Goal: Information Seeking & Learning: Compare options

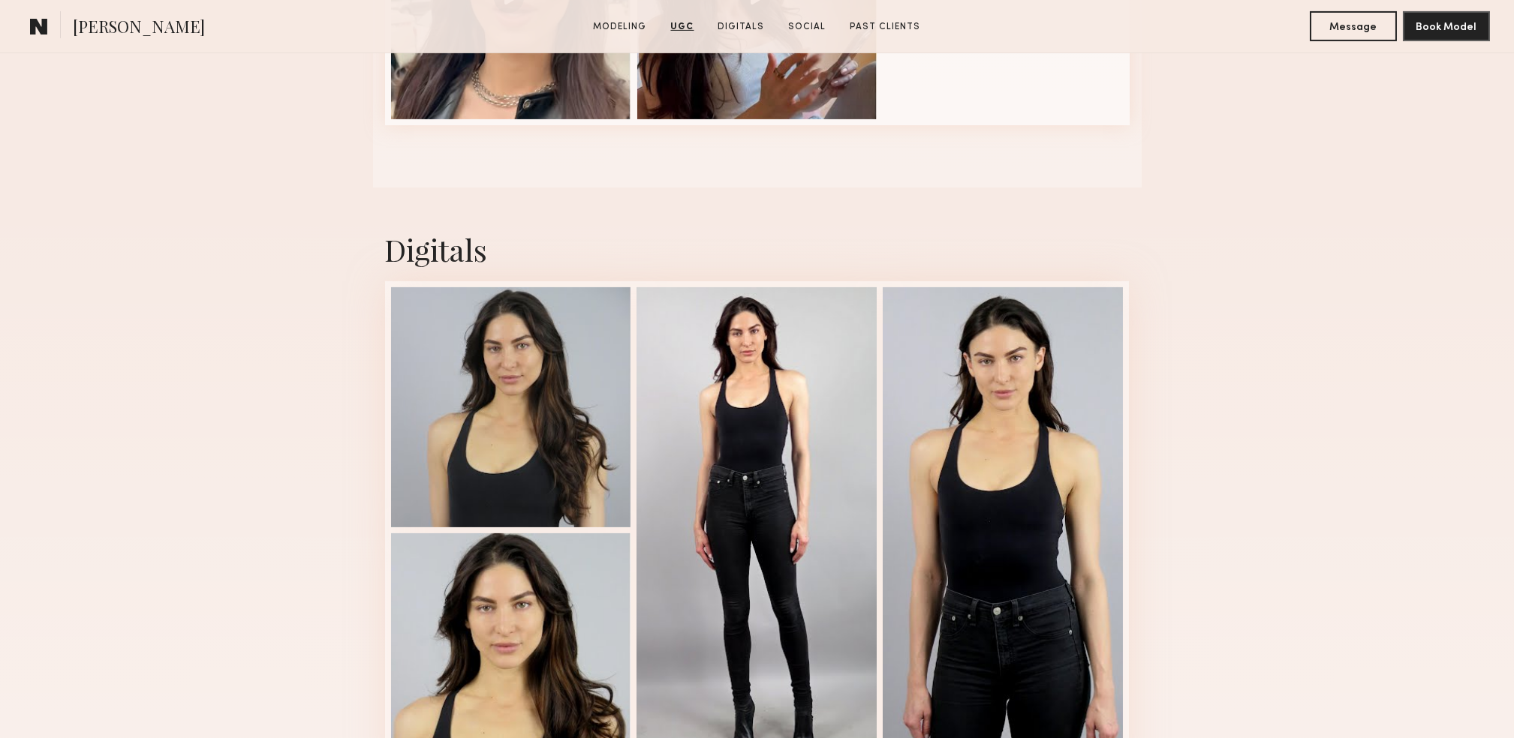
scroll to position [2201, 0]
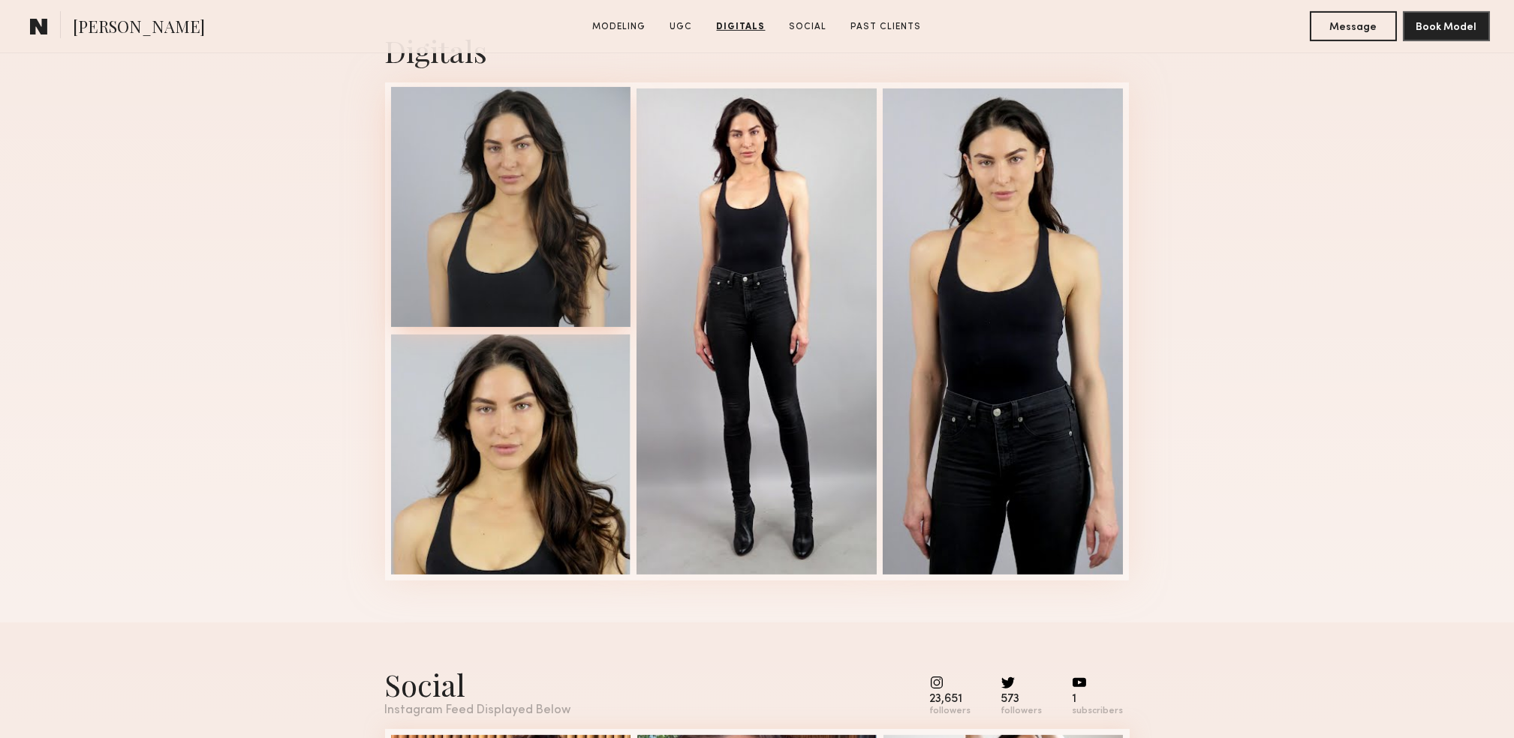
click at [557, 249] on div at bounding box center [511, 207] width 240 height 240
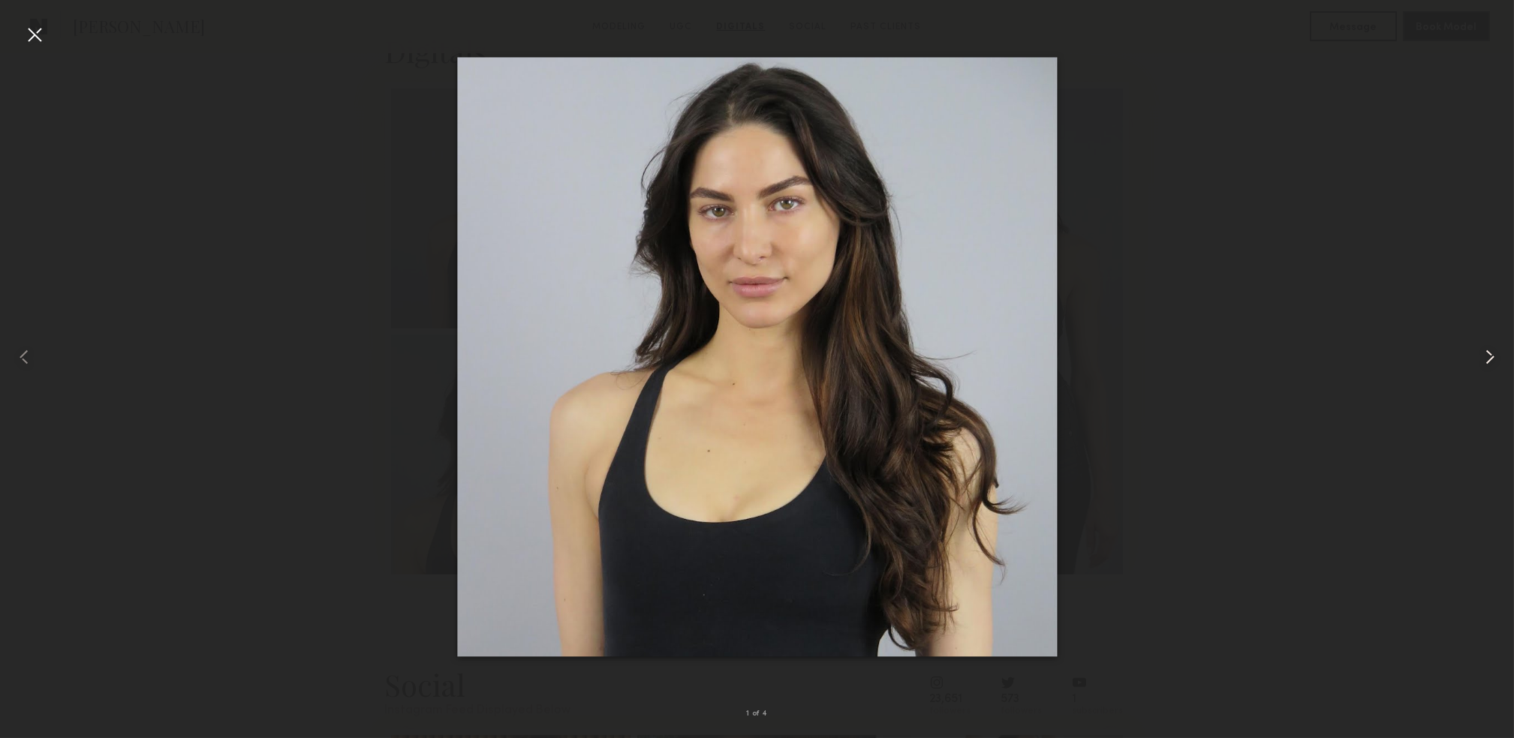
click at [1495, 364] on common-icon at bounding box center [1490, 357] width 24 height 24
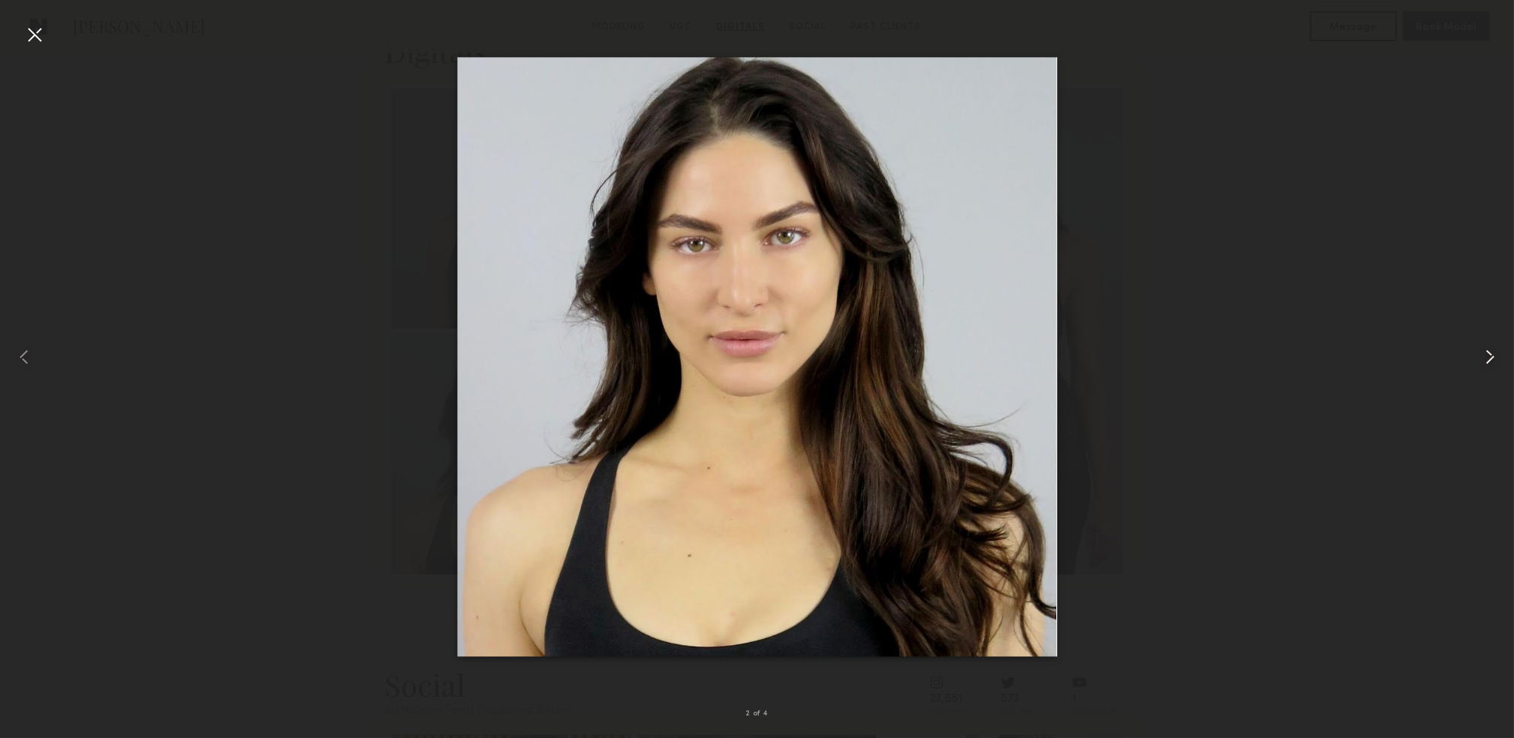
click at [1492, 362] on common-icon at bounding box center [1490, 357] width 24 height 24
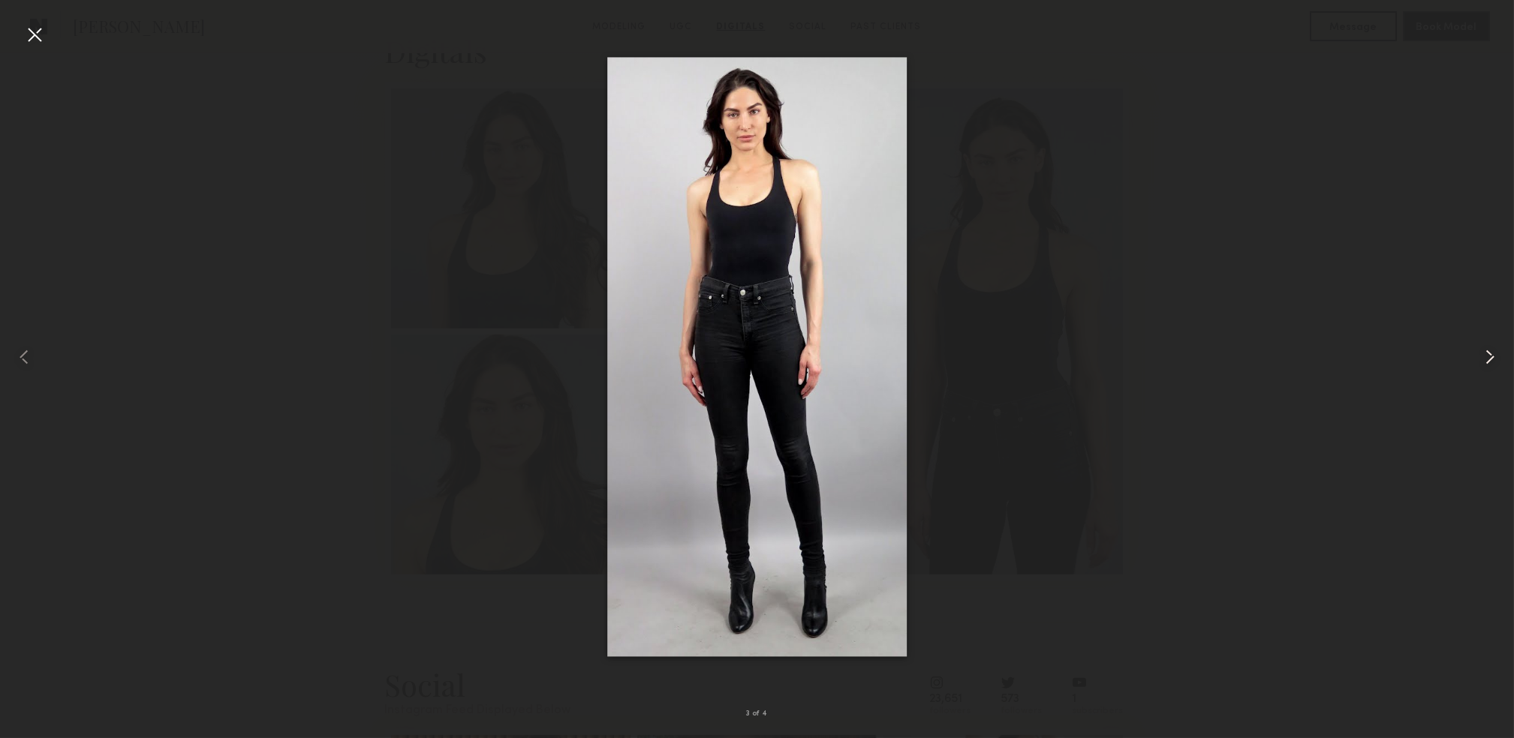
click at [1491, 362] on common-icon at bounding box center [1490, 357] width 24 height 24
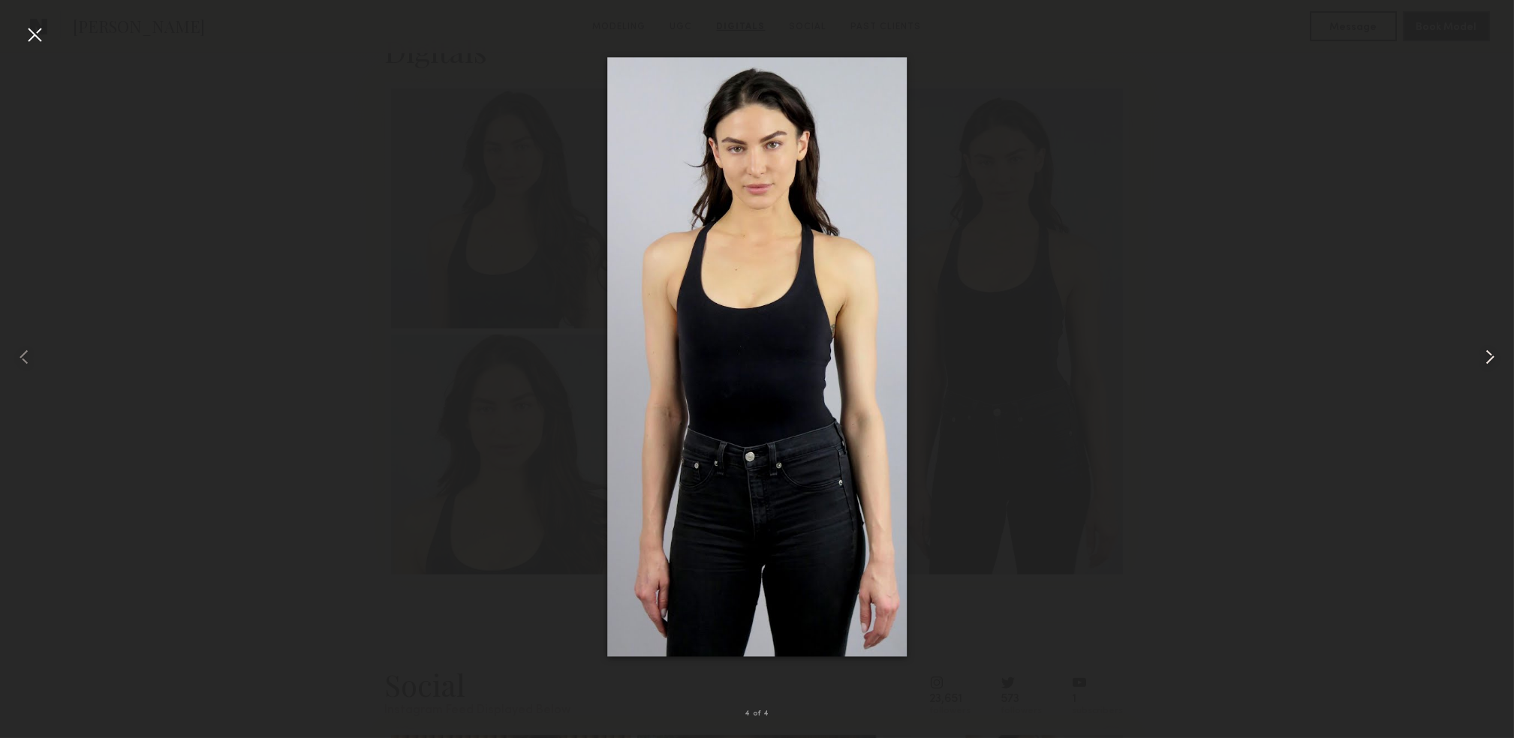
click at [1491, 362] on common-icon at bounding box center [1490, 357] width 24 height 24
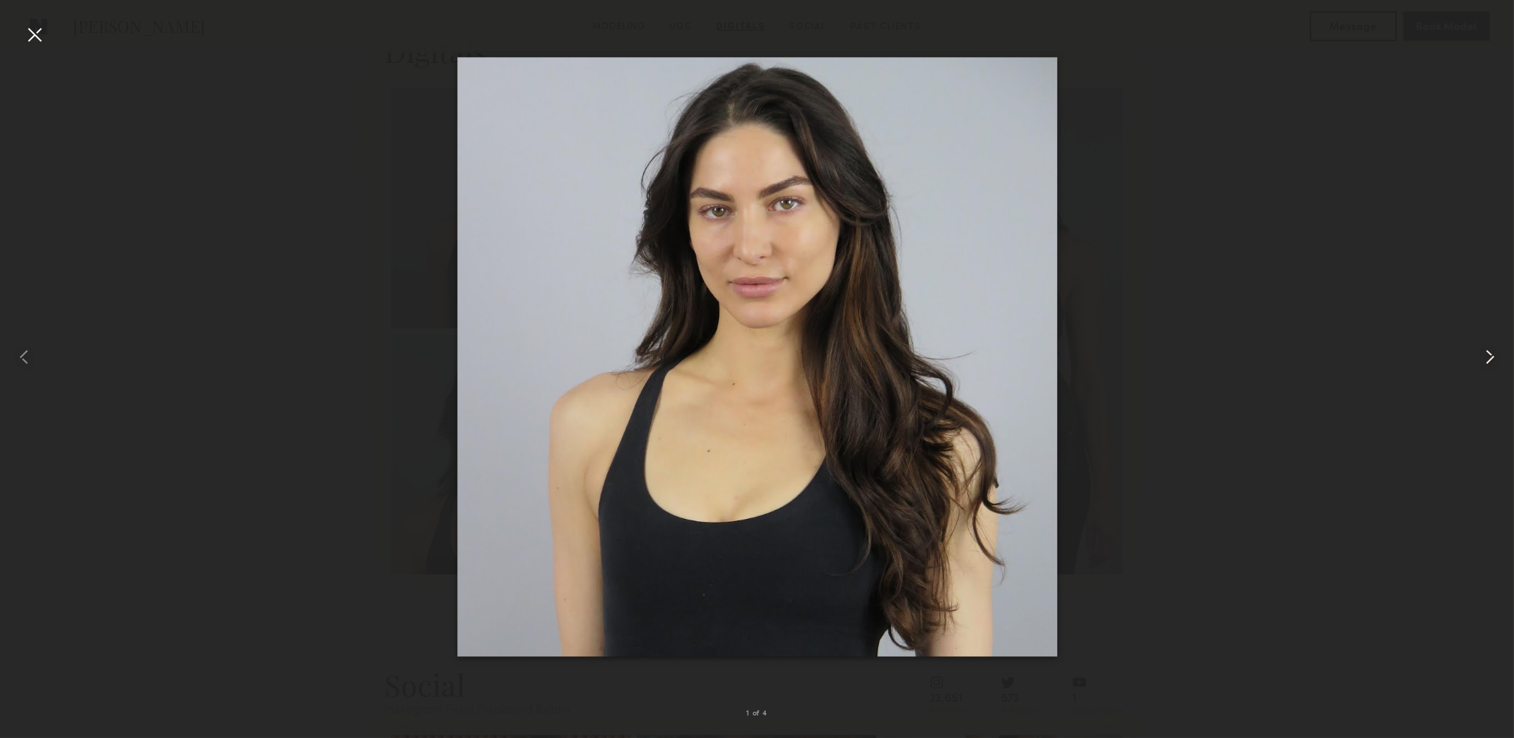
click at [1501, 356] on common-icon at bounding box center [1490, 357] width 24 height 24
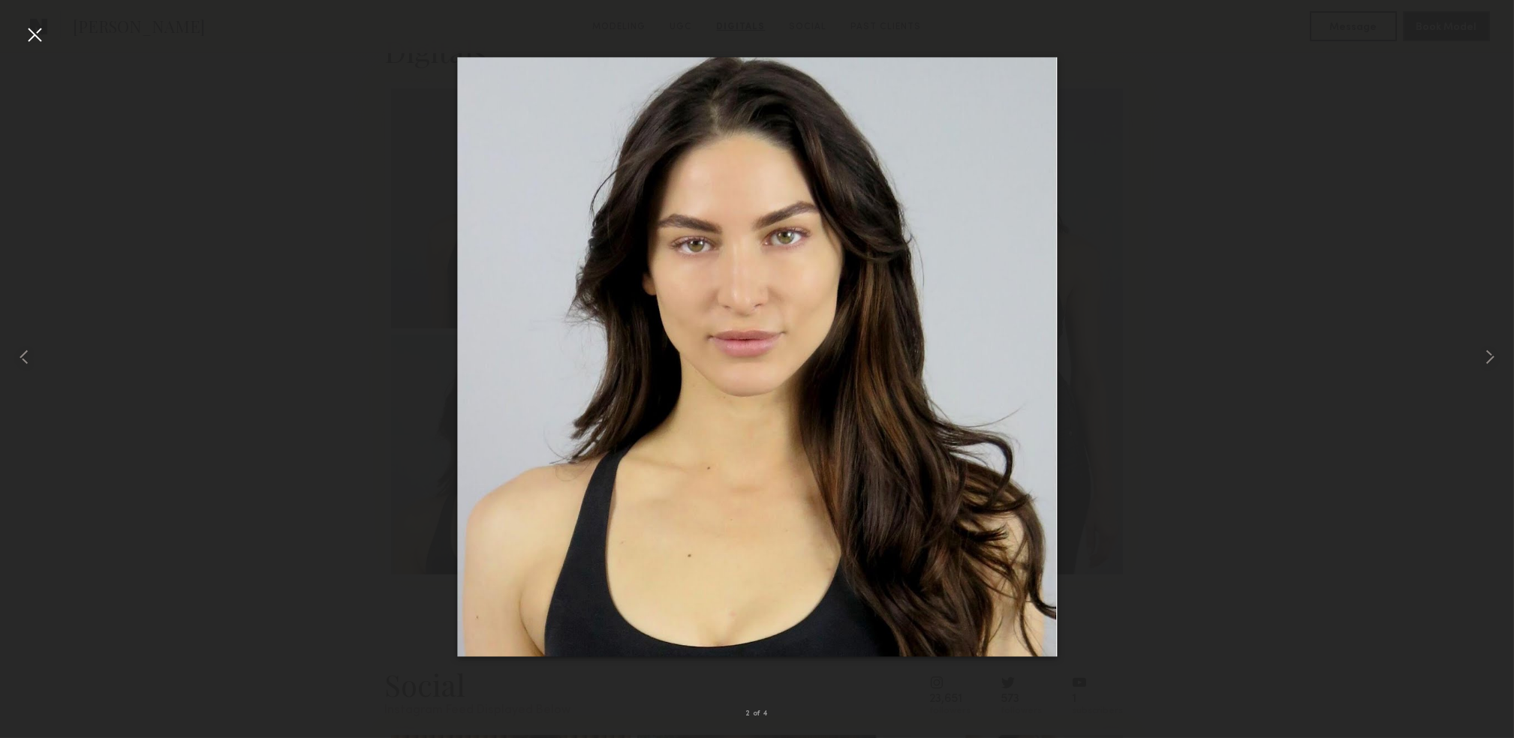
click at [34, 26] on div at bounding box center [35, 35] width 24 height 24
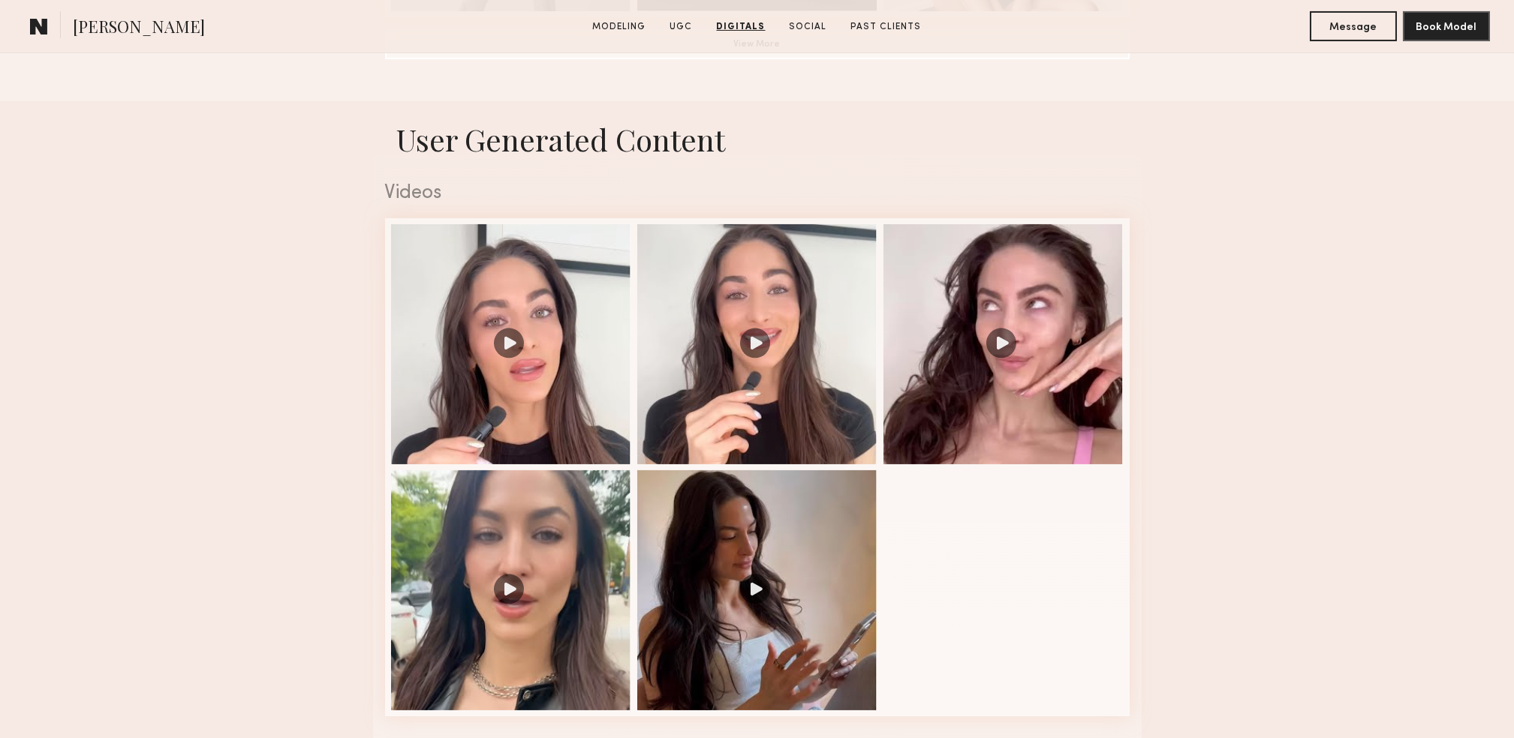
scroll to position [1400, 0]
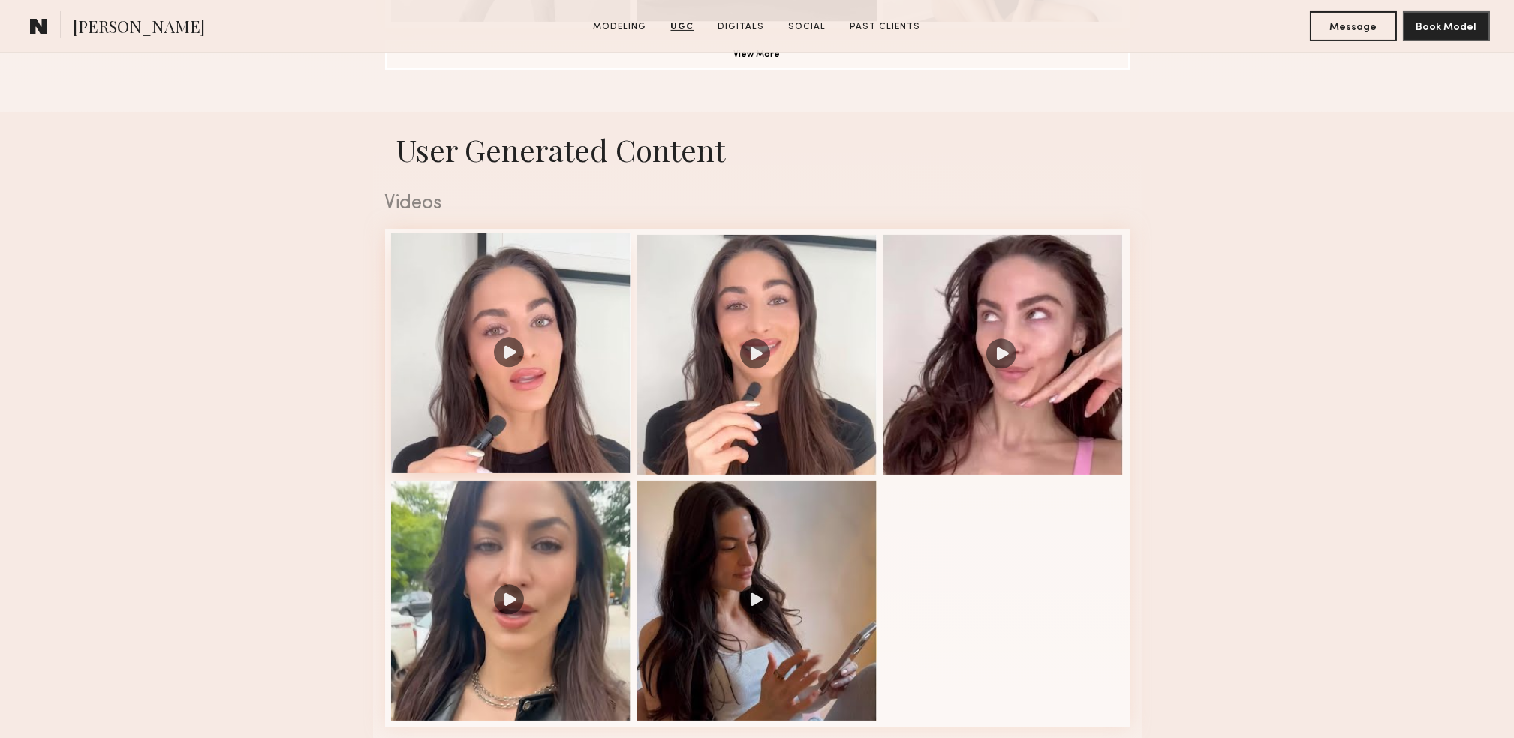
click at [504, 361] on div at bounding box center [511, 353] width 240 height 240
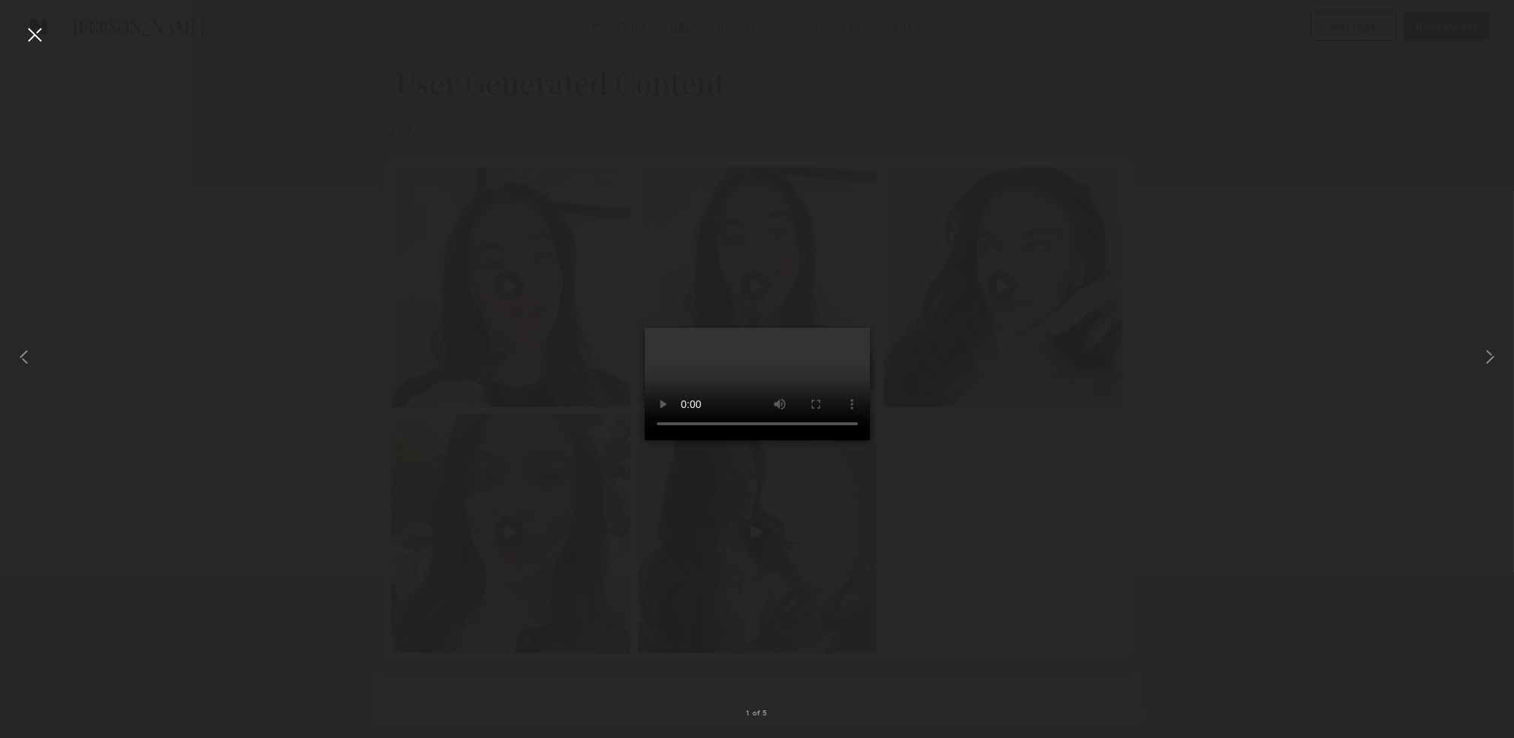
scroll to position [1501, 0]
click at [27, 35] on div at bounding box center [35, 35] width 24 height 24
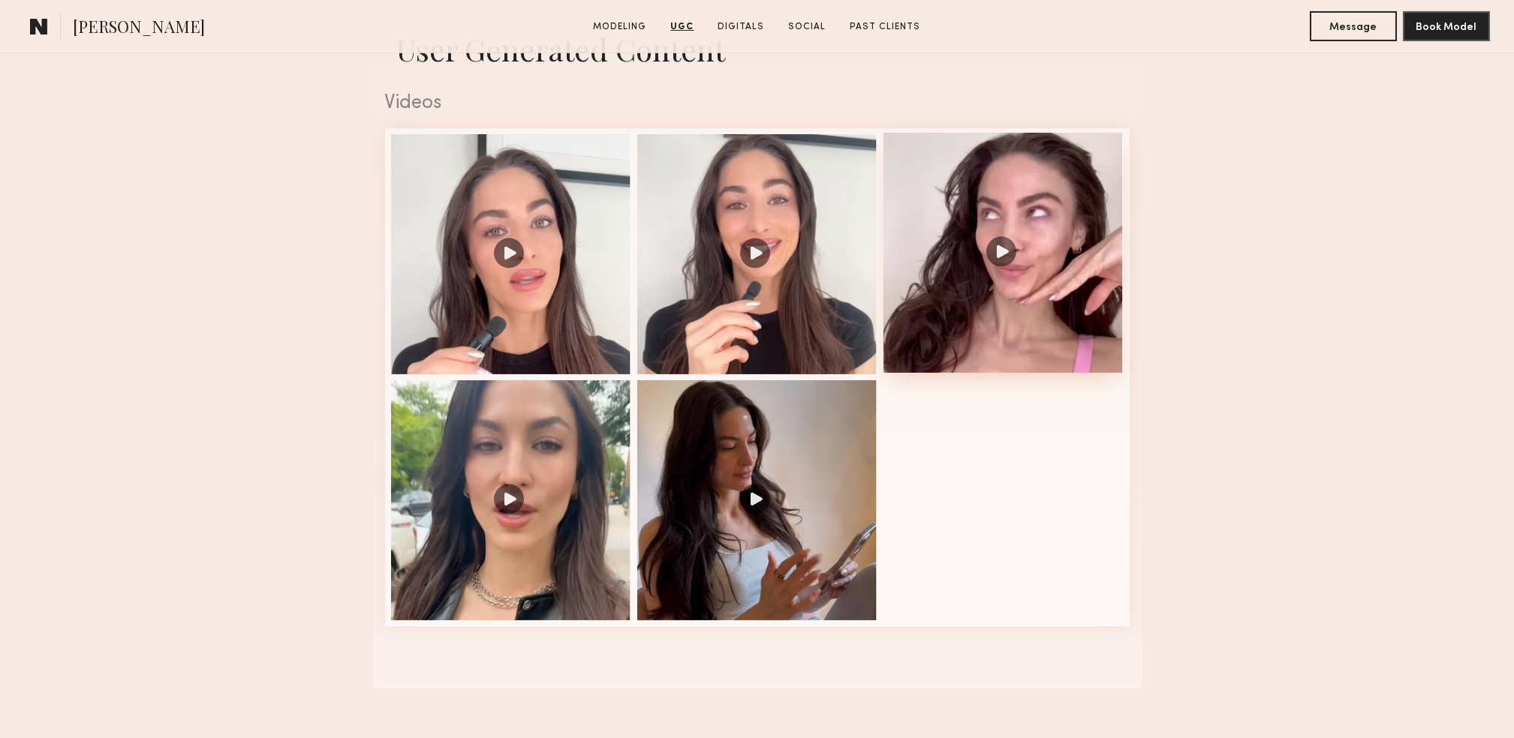
click at [1011, 266] on div at bounding box center [1003, 253] width 240 height 240
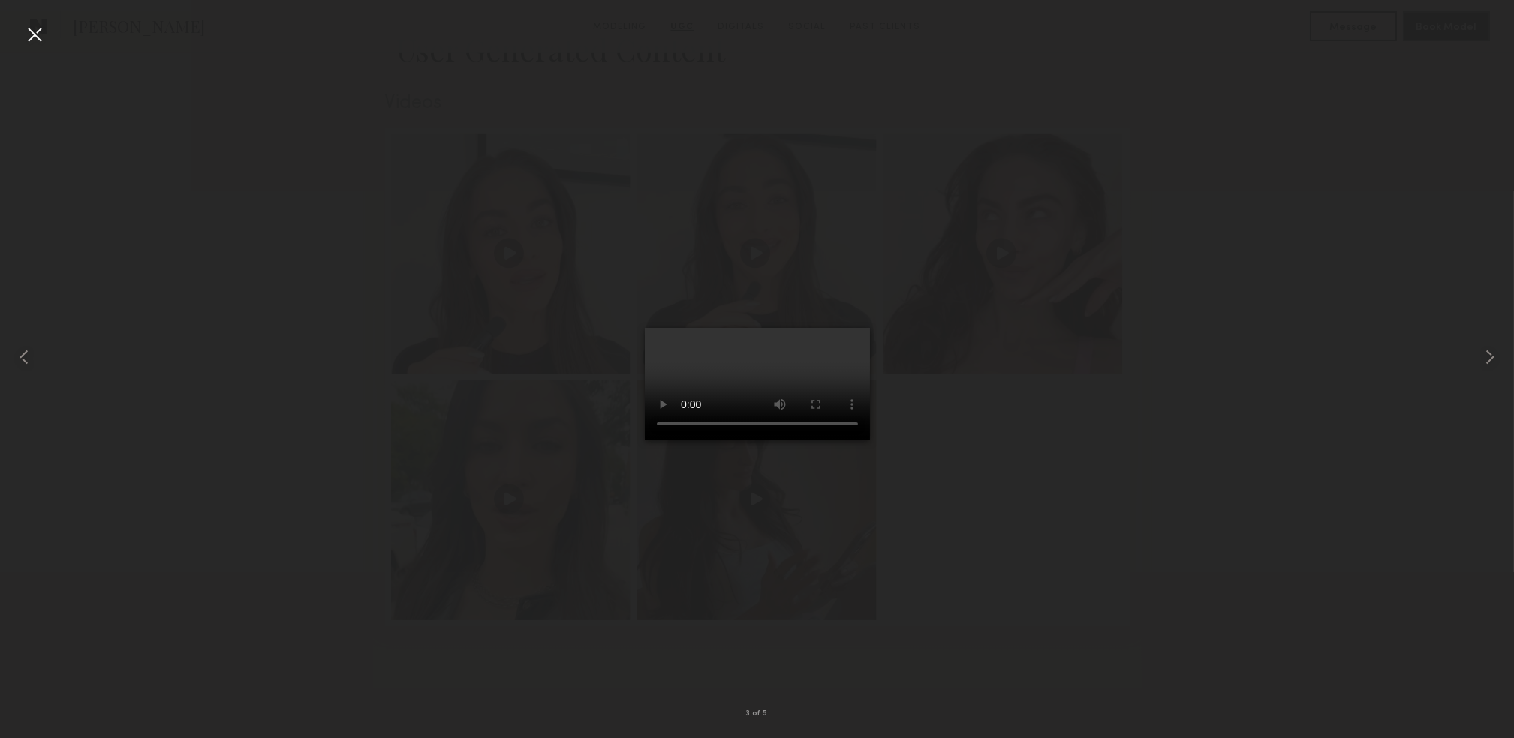
click at [42, 34] on div at bounding box center [35, 35] width 24 height 24
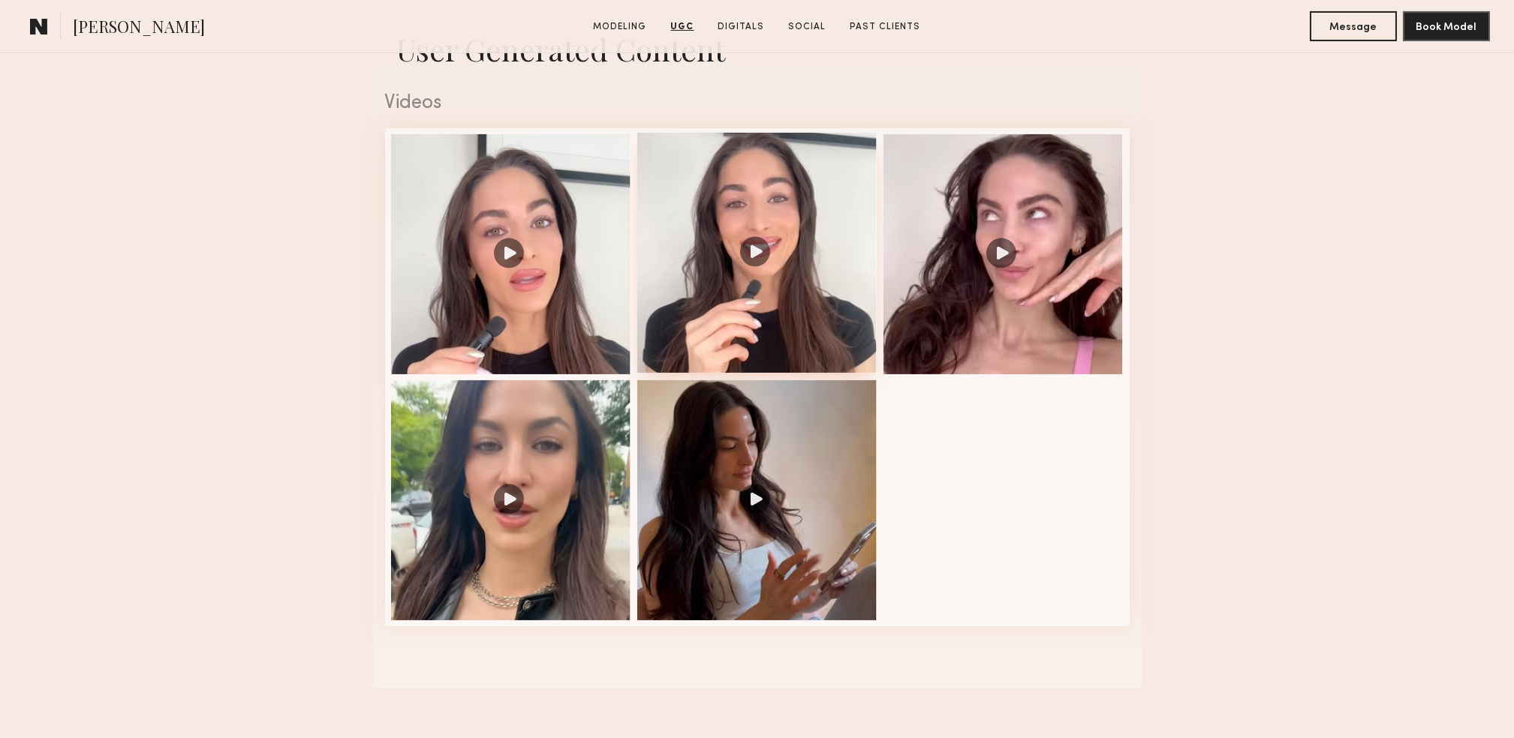
click at [796, 286] on div at bounding box center [757, 253] width 240 height 240
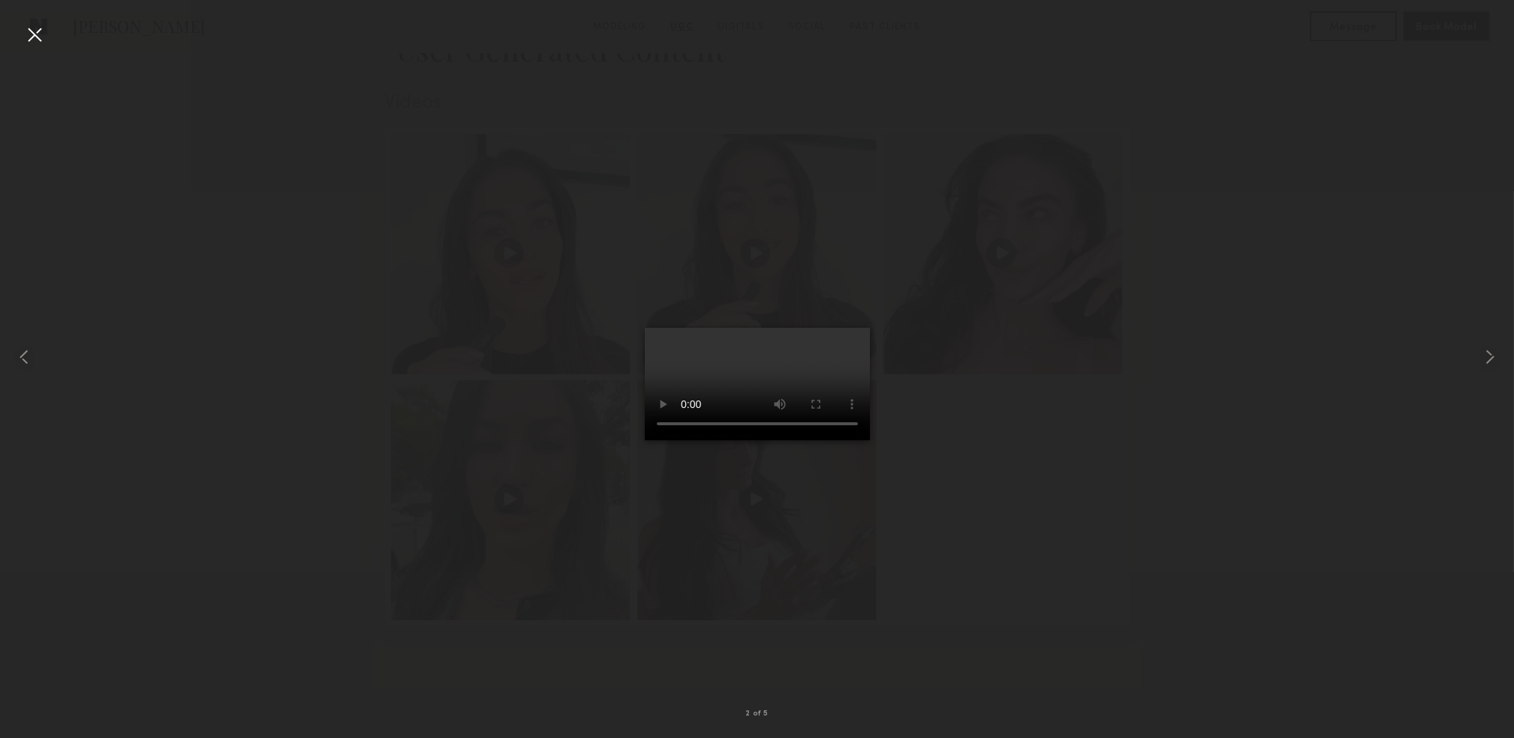
click at [37, 38] on div at bounding box center [35, 35] width 24 height 24
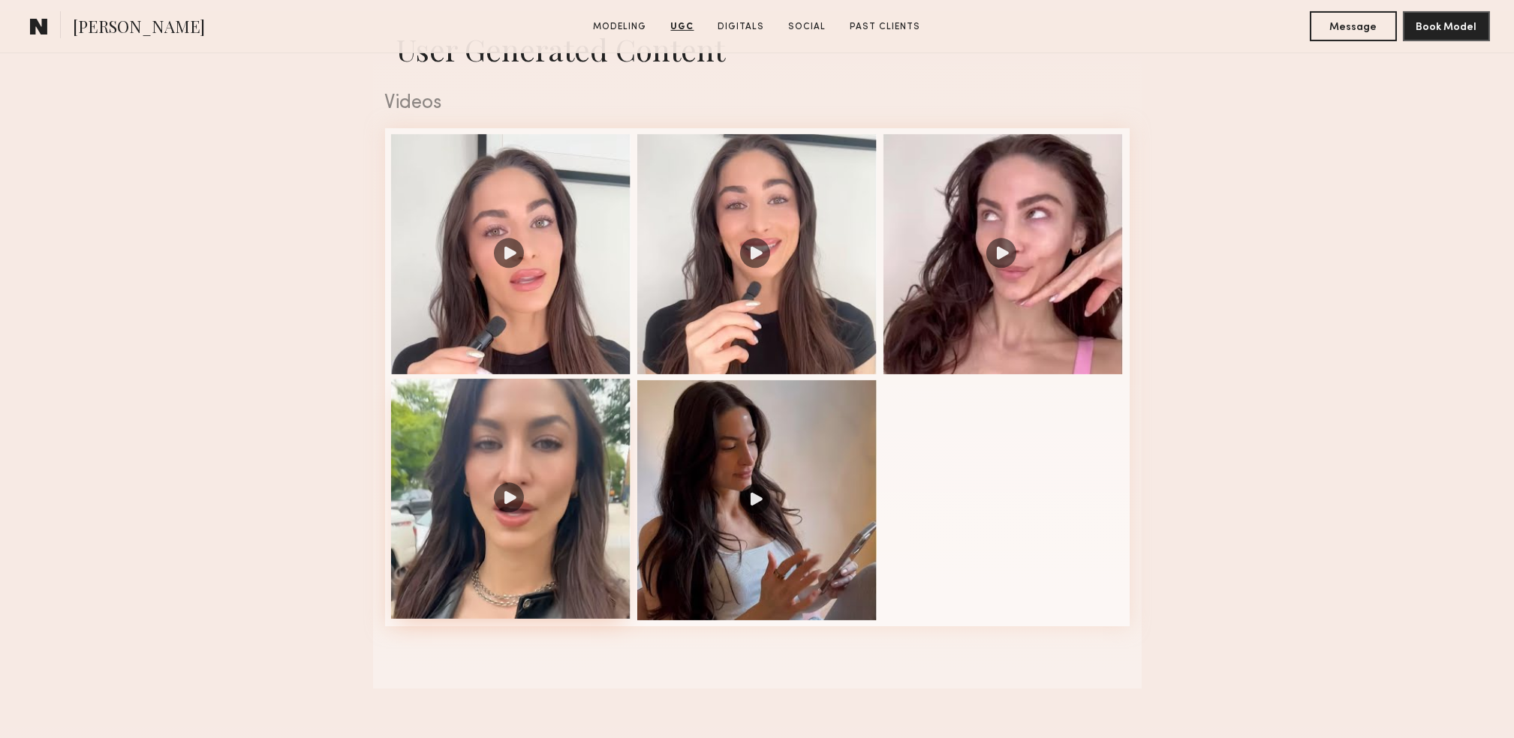
click at [579, 502] on div at bounding box center [511, 499] width 240 height 240
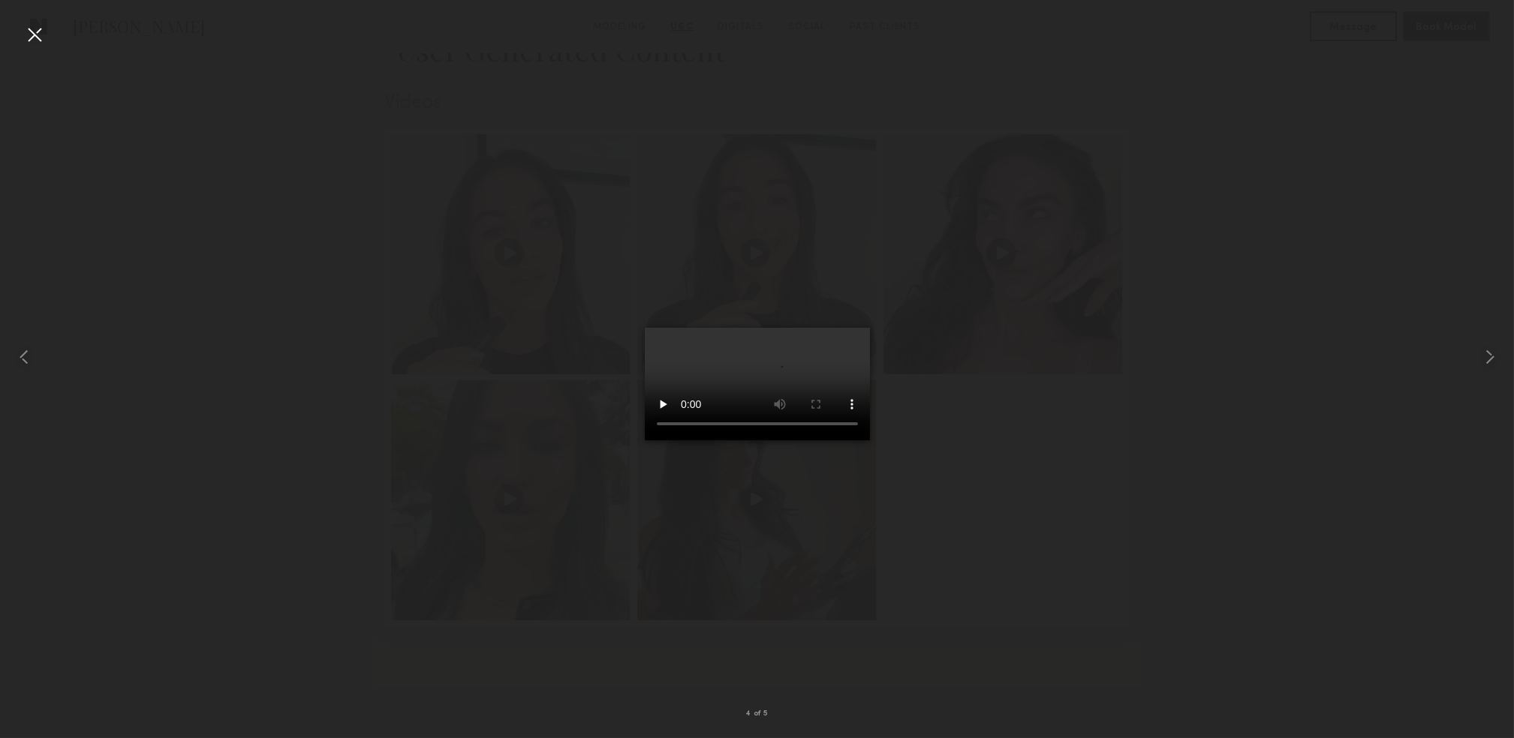
click at [36, 38] on div at bounding box center [35, 35] width 24 height 24
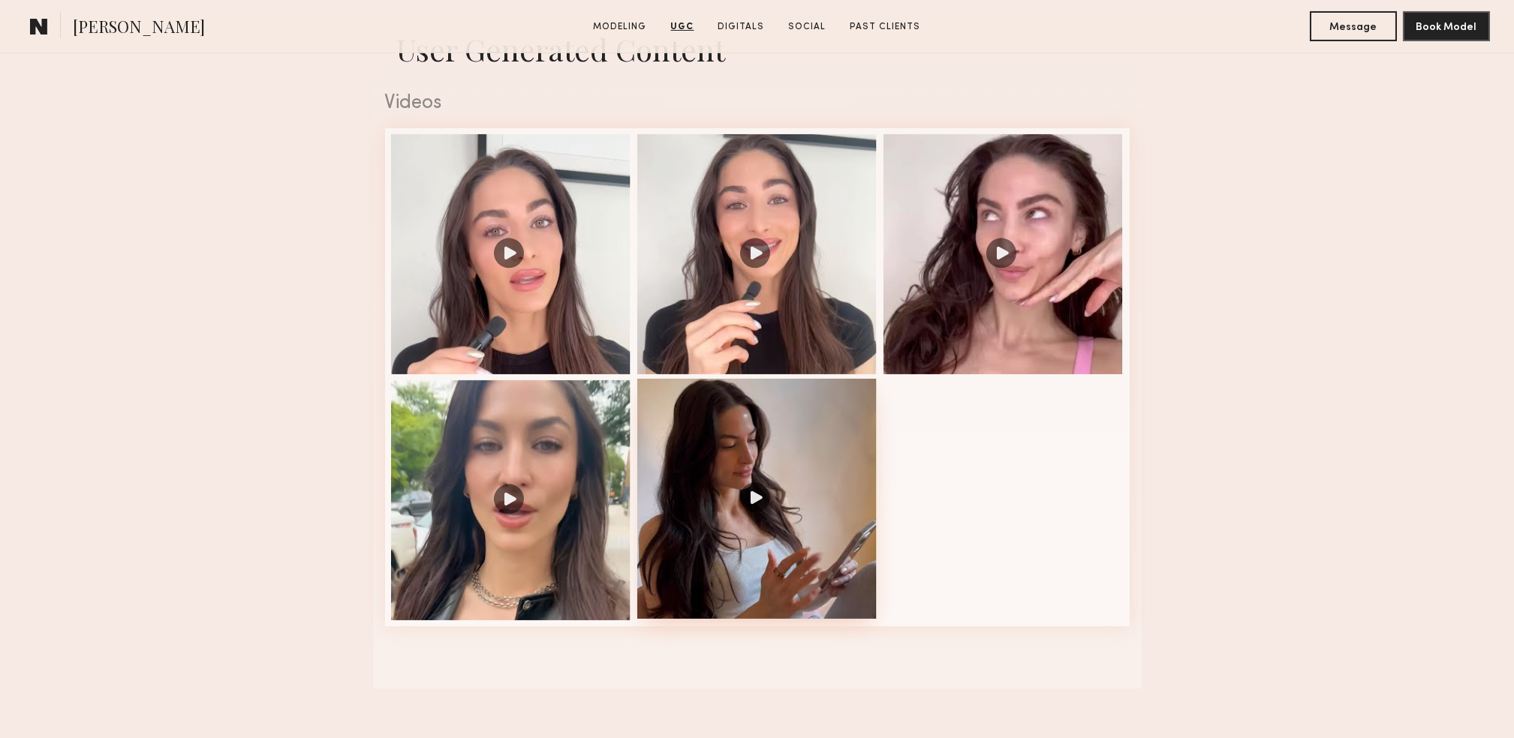
click at [762, 483] on div at bounding box center [757, 499] width 240 height 240
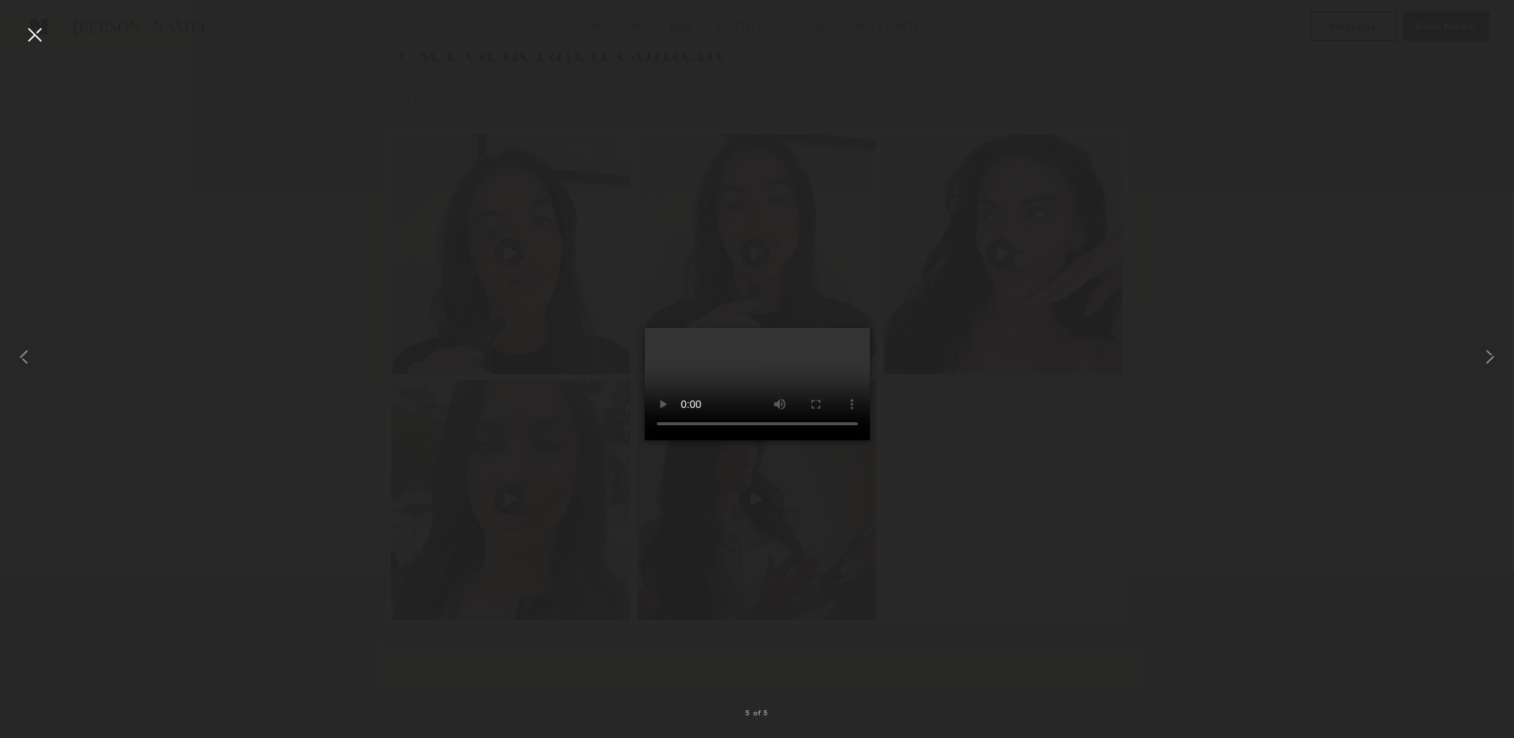
click at [40, 42] on div at bounding box center [35, 35] width 24 height 24
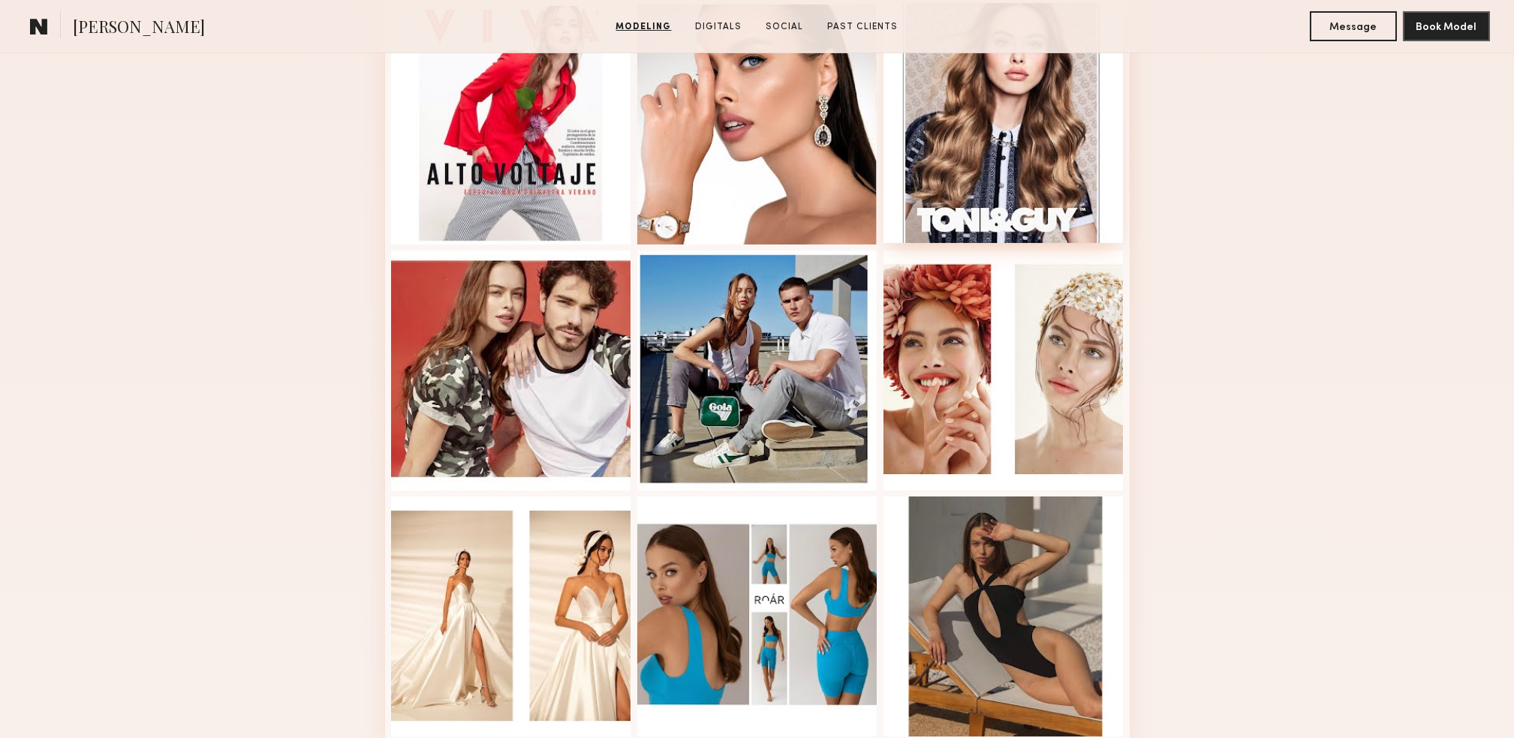
scroll to position [1501, 0]
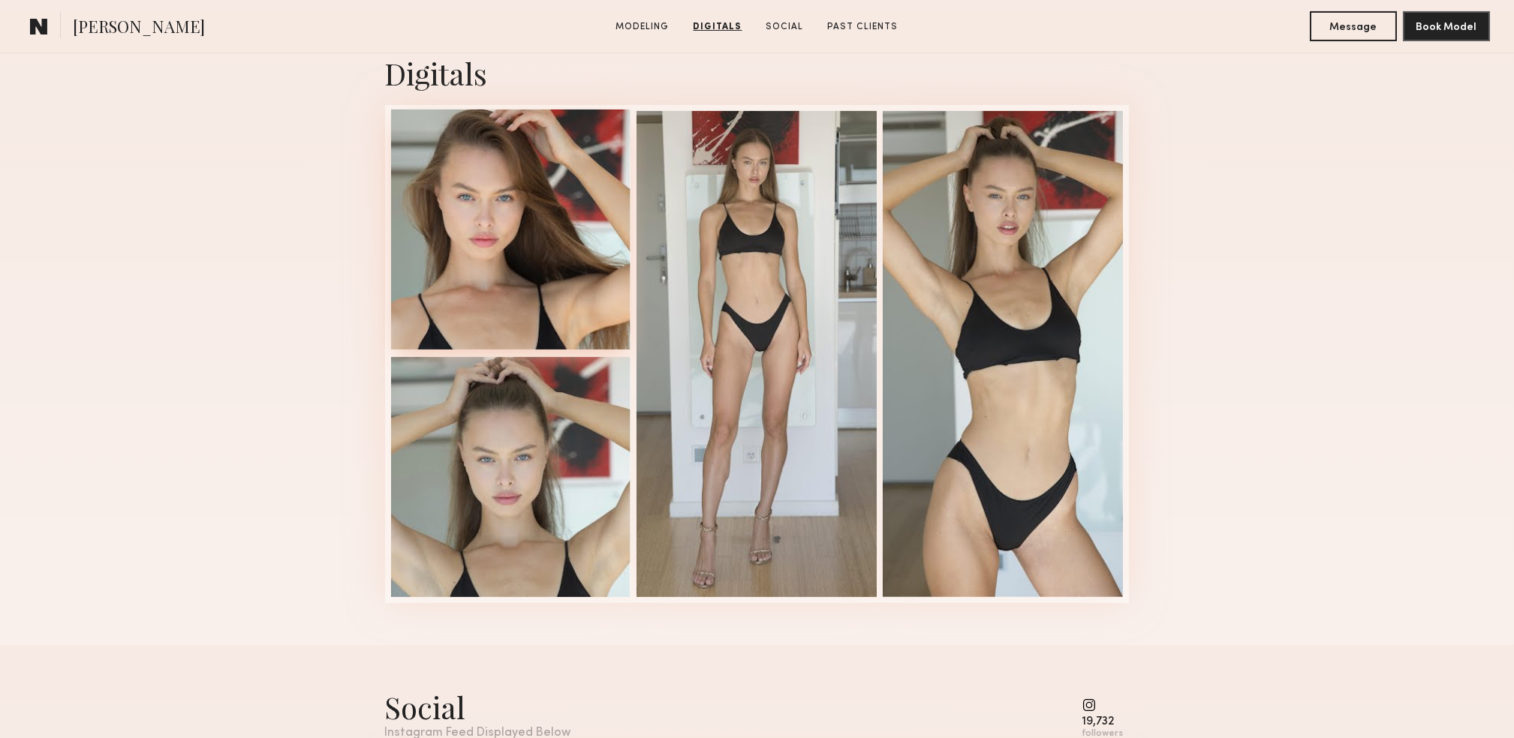
click at [538, 249] on div at bounding box center [511, 230] width 240 height 240
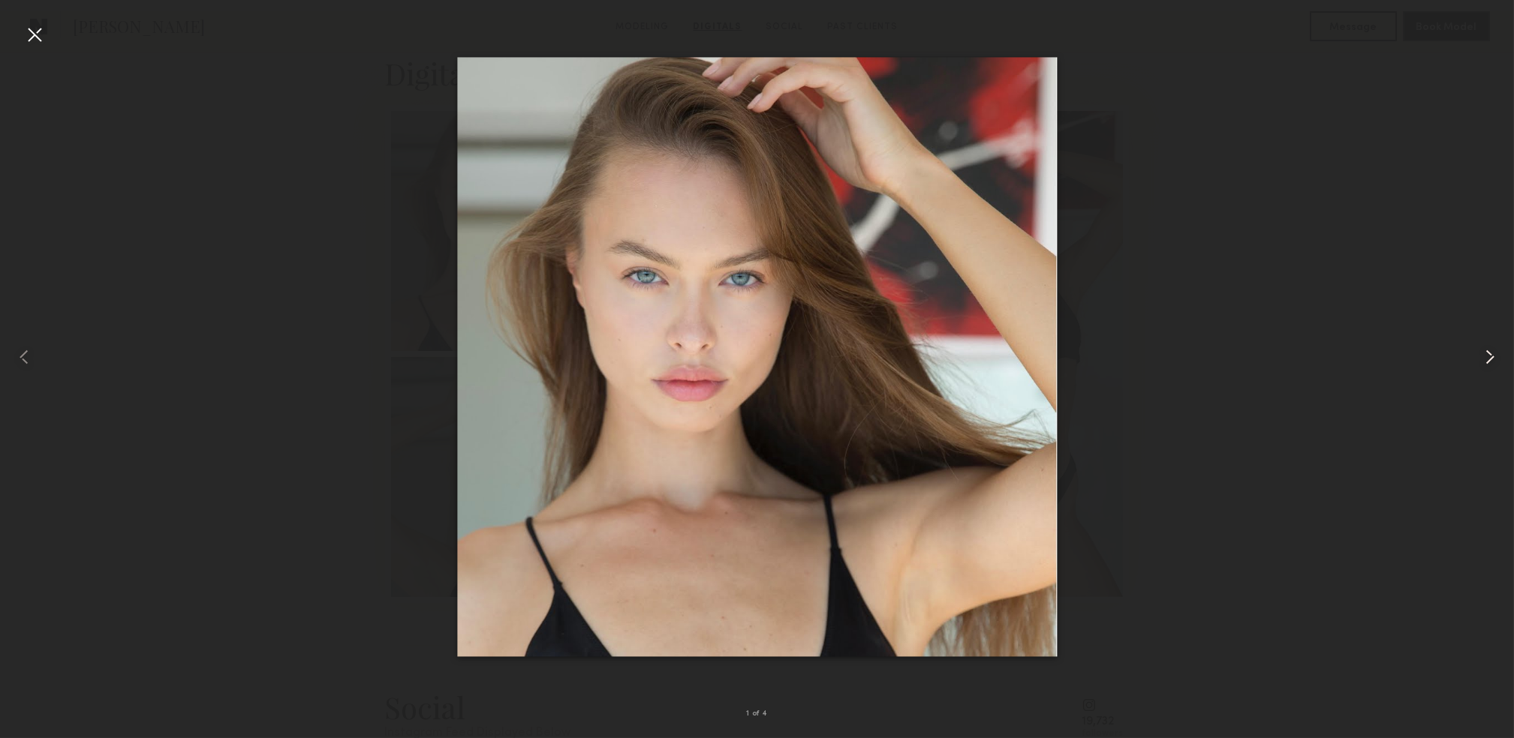
click at [1487, 361] on common-icon at bounding box center [1490, 357] width 24 height 24
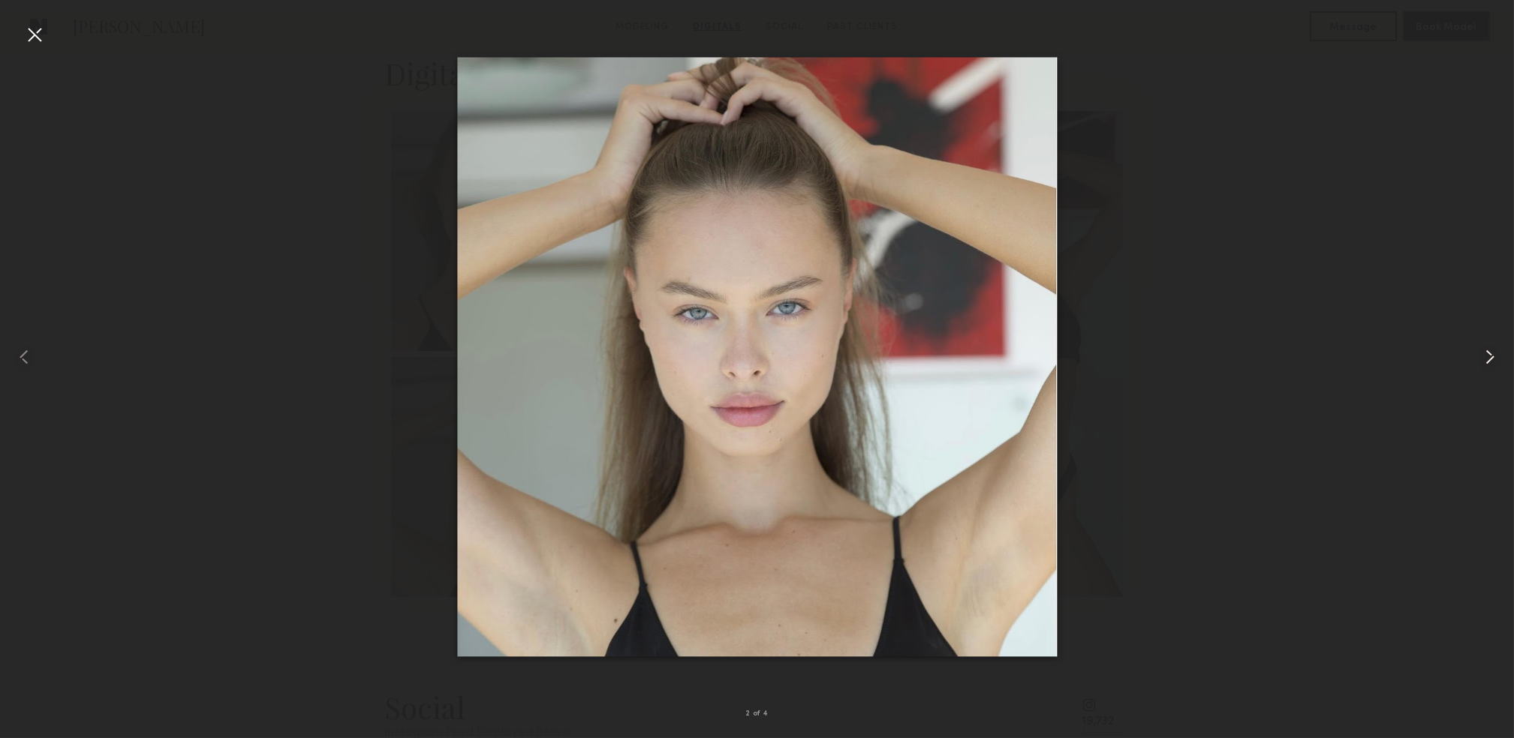
click at [1481, 366] on common-icon at bounding box center [1490, 357] width 24 height 24
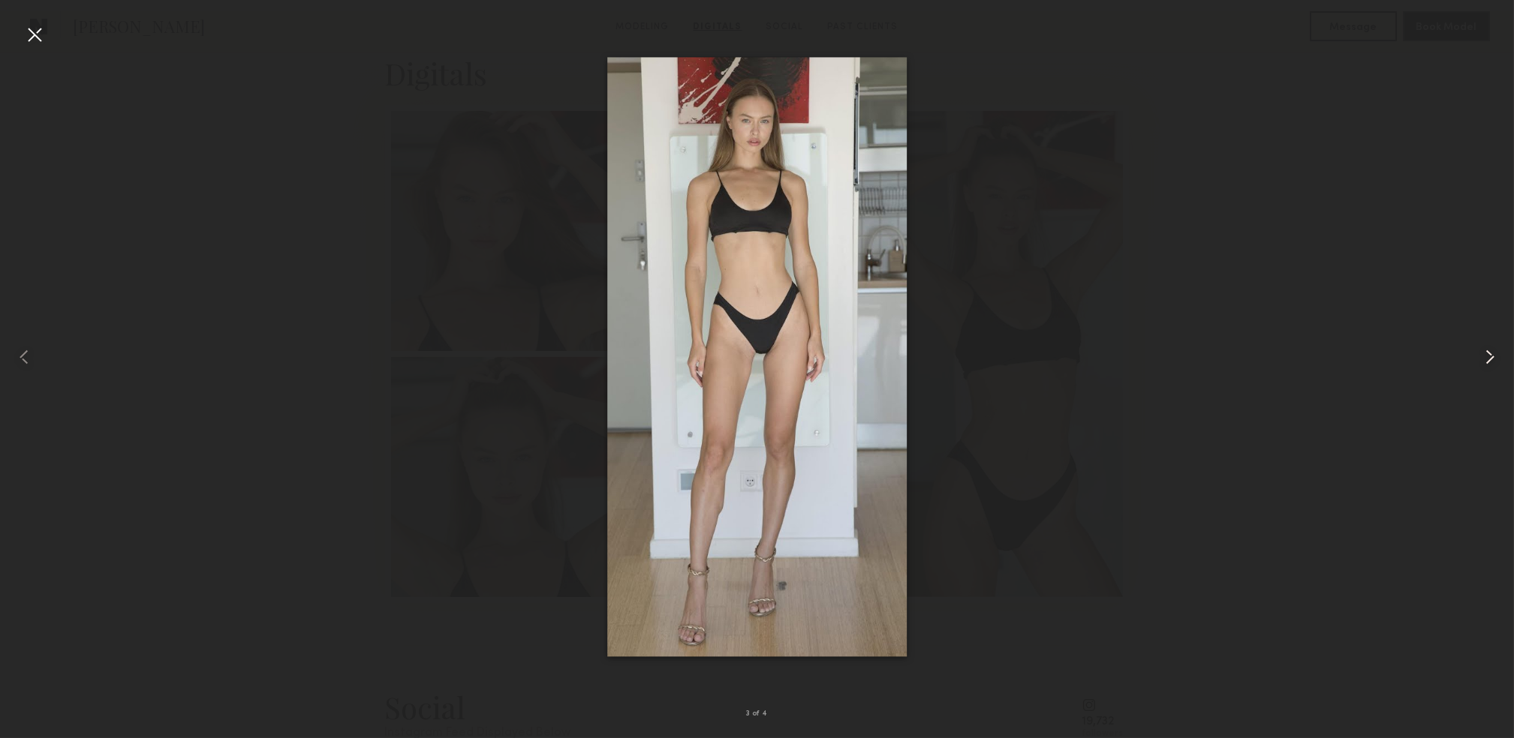
click at [1481, 366] on common-icon at bounding box center [1490, 357] width 24 height 24
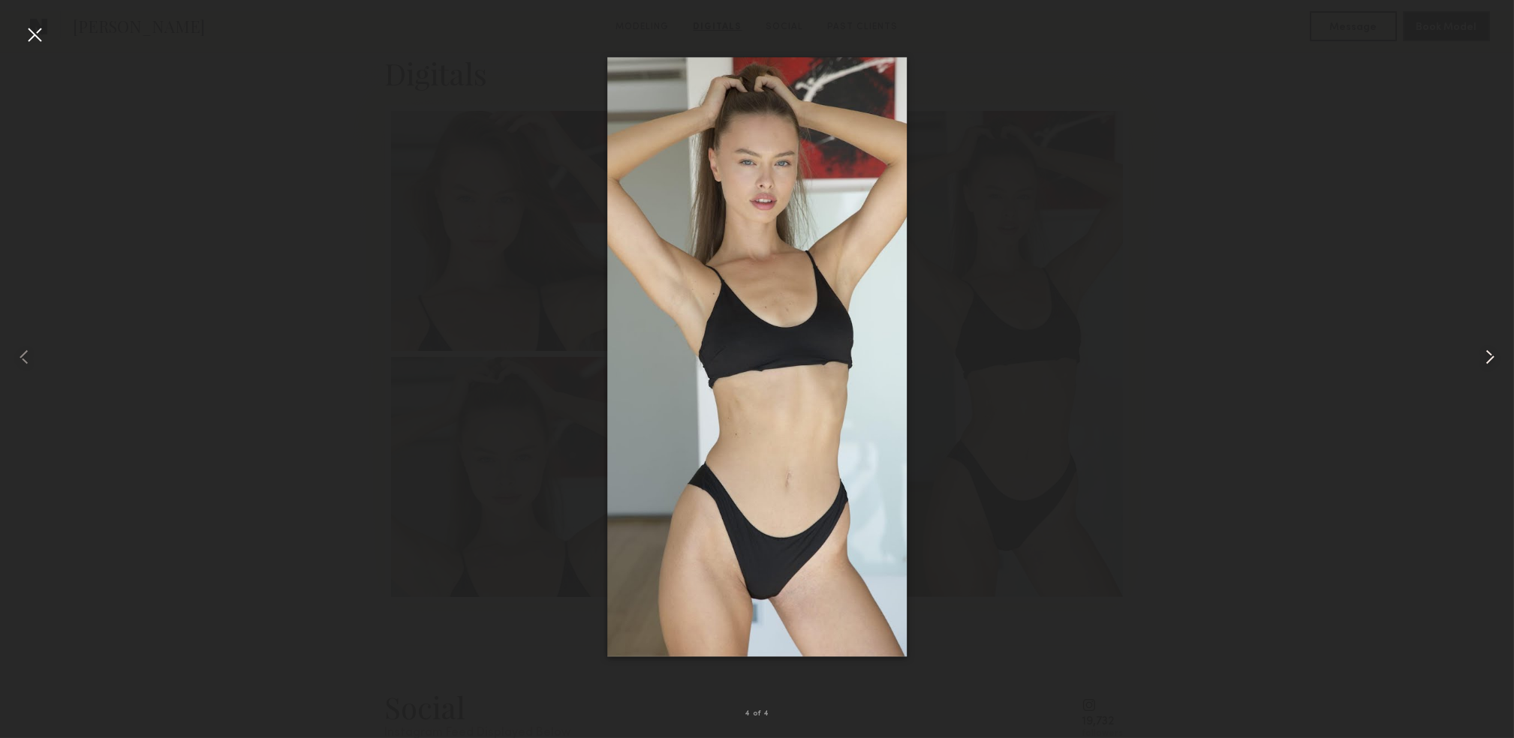
click at [1481, 366] on common-icon at bounding box center [1490, 357] width 24 height 24
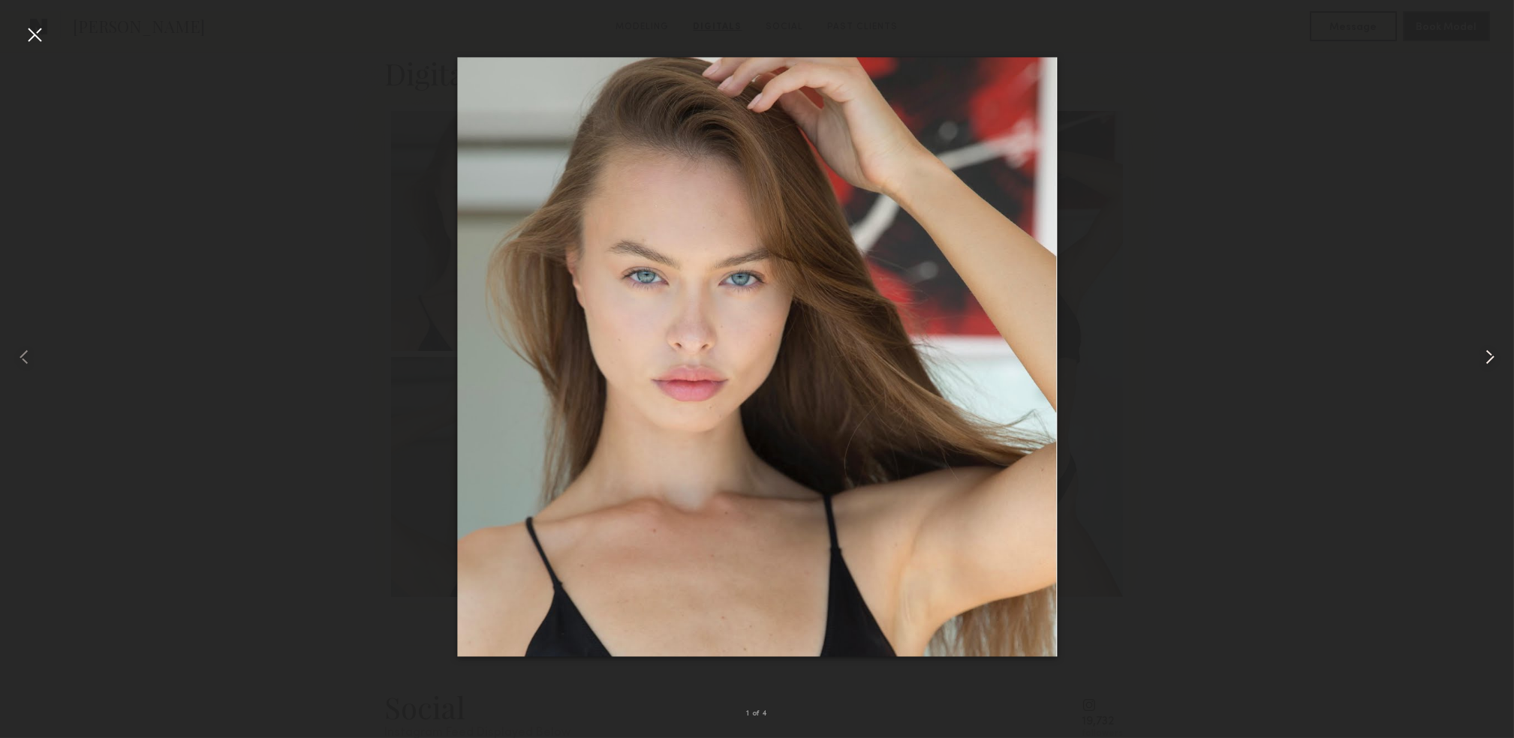
click at [1481, 366] on common-icon at bounding box center [1490, 357] width 24 height 24
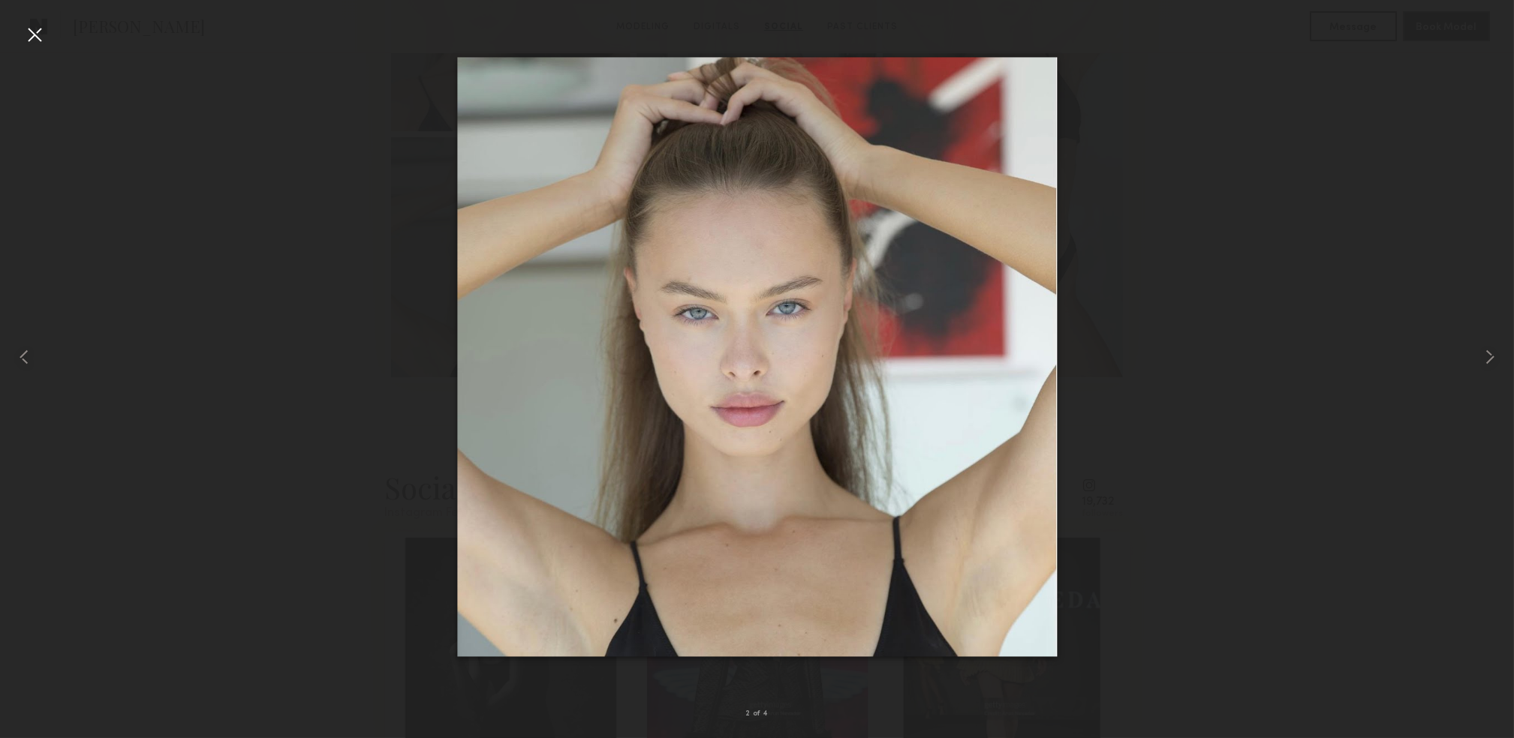
scroll to position [1100, 0]
drag, startPoint x: 32, startPoint y: 31, endPoint x: 582, endPoint y: 207, distance: 577.7
click at [38, 33] on div at bounding box center [35, 35] width 24 height 24
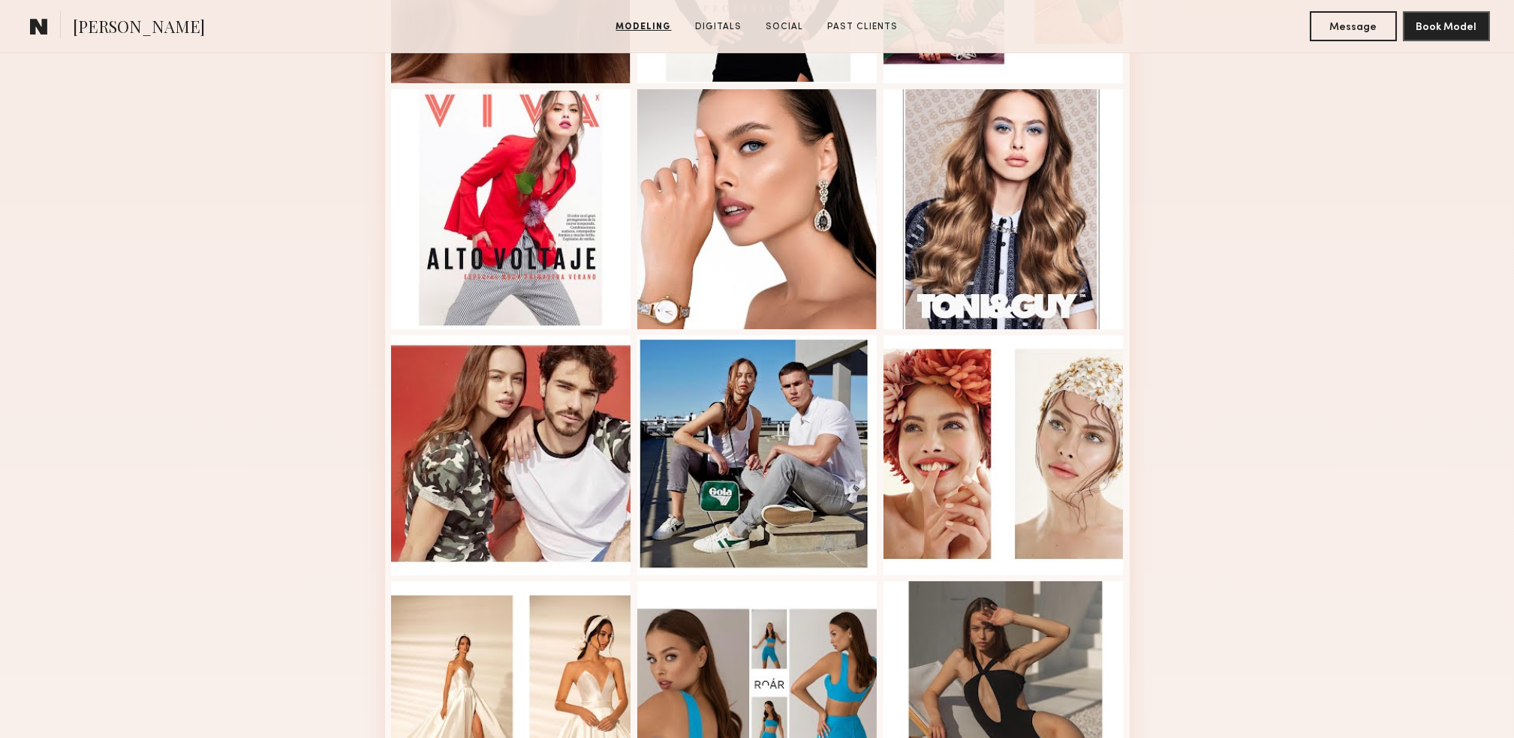
scroll to position [300, 0]
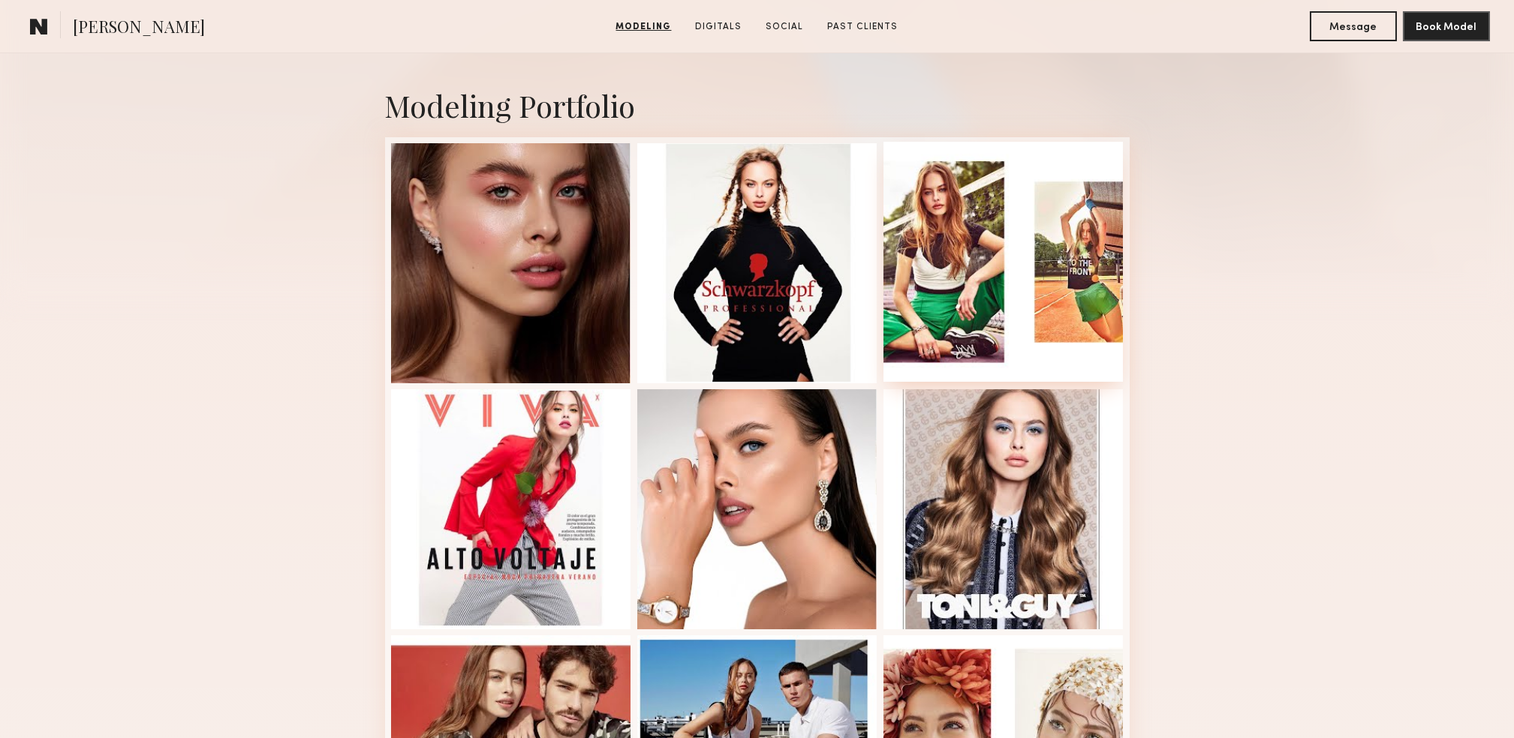
click at [958, 285] on div at bounding box center [1003, 262] width 240 height 240
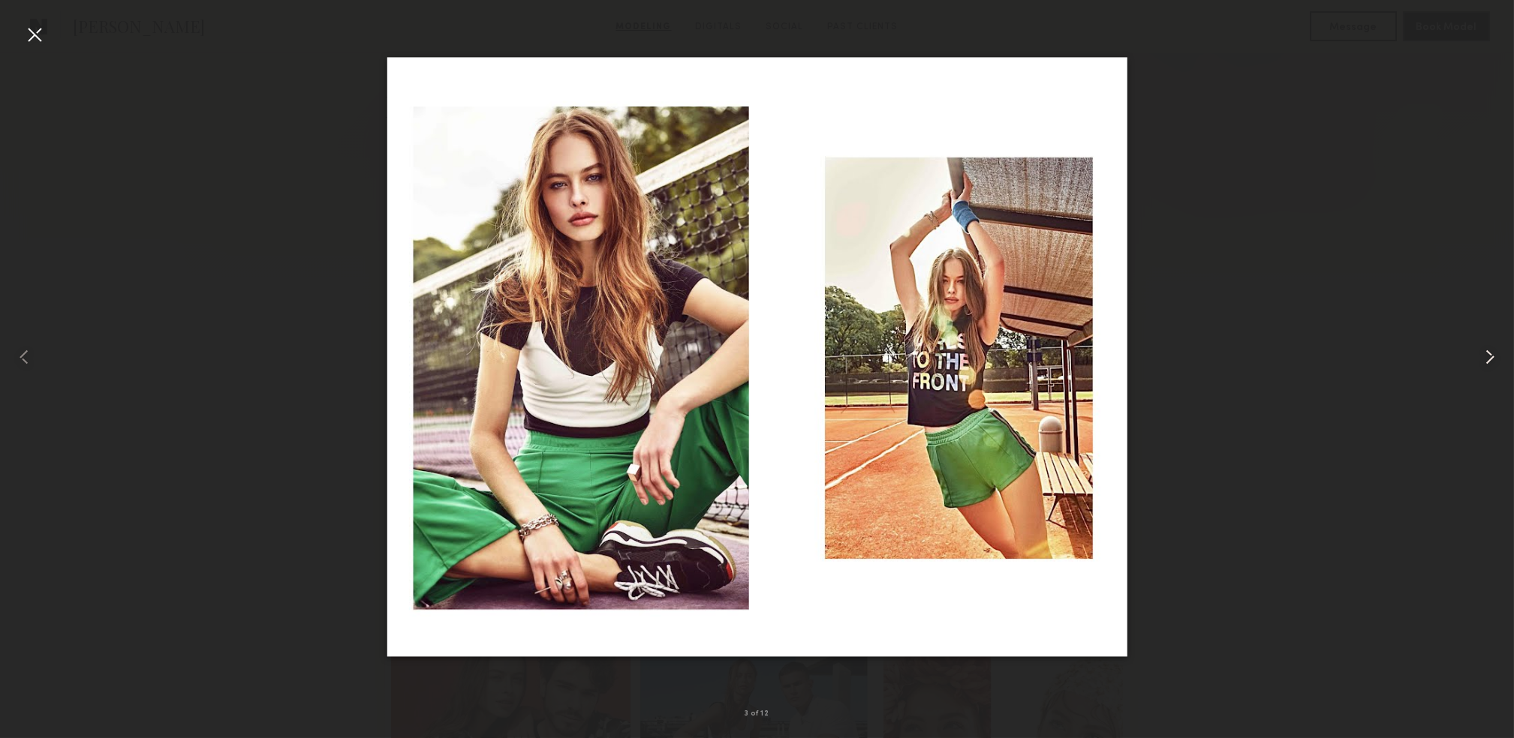
click at [1483, 360] on common-icon at bounding box center [1490, 357] width 24 height 24
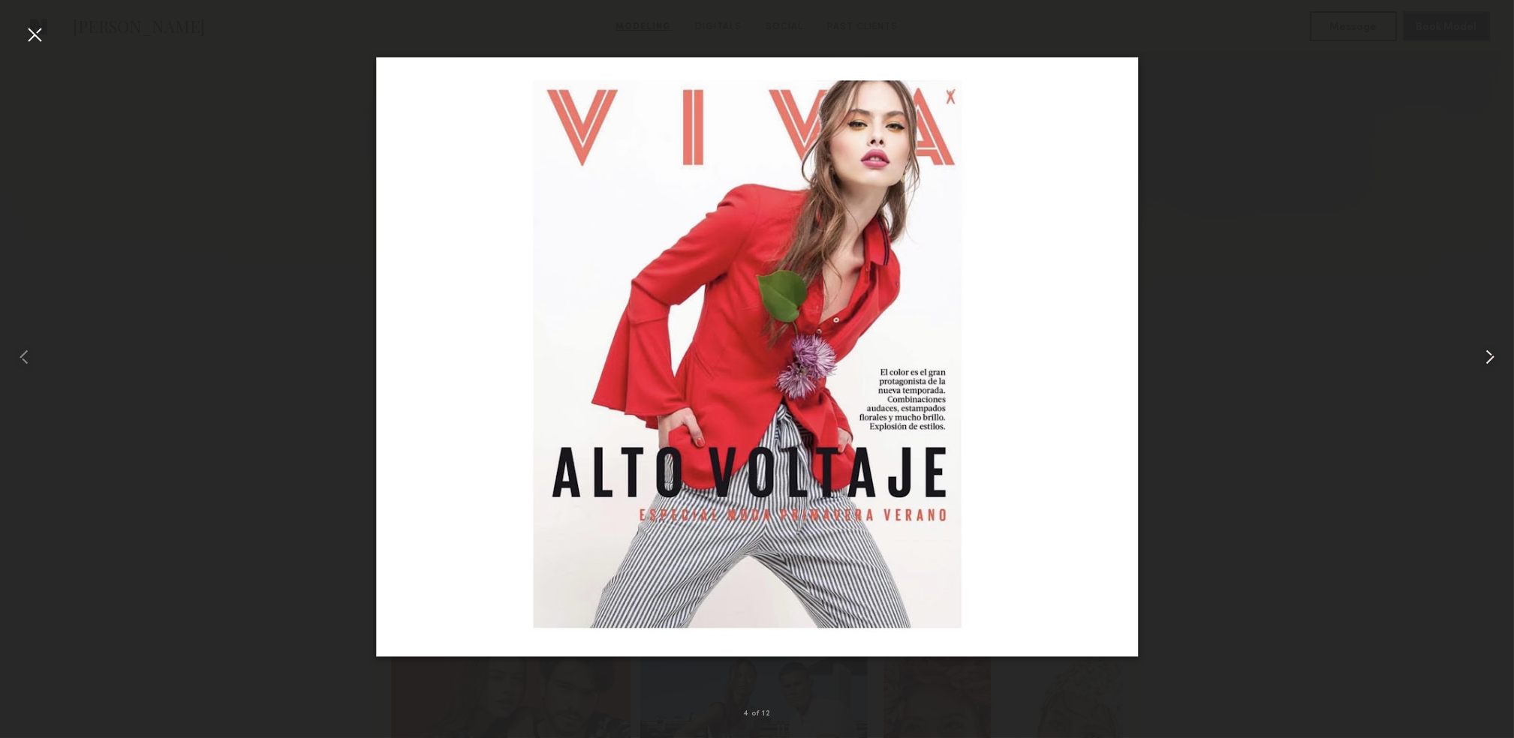
click at [1481, 360] on common-icon at bounding box center [1490, 357] width 24 height 24
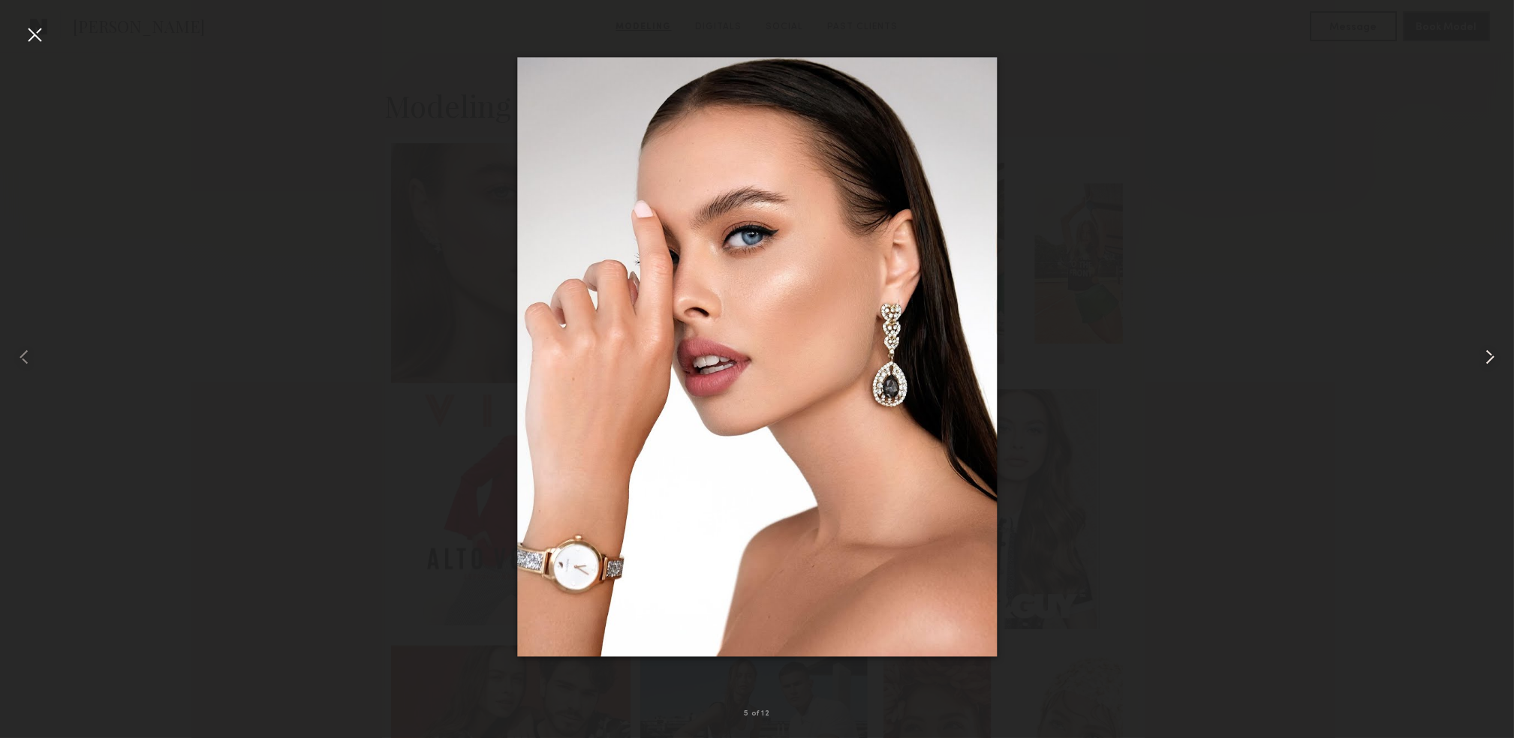
click at [1477, 360] on div at bounding box center [1483, 357] width 61 height 666
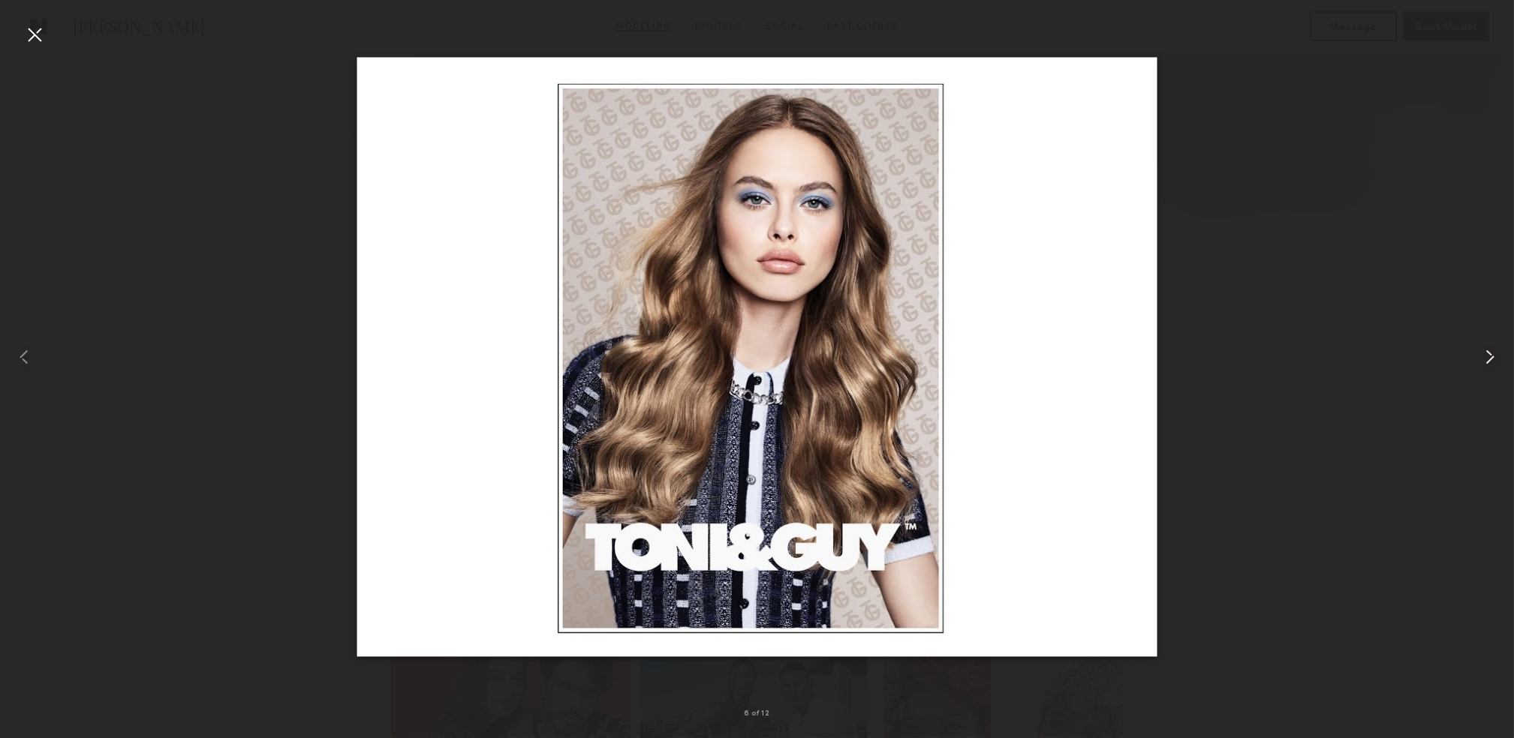
click at [1472, 361] on div at bounding box center [1483, 357] width 61 height 666
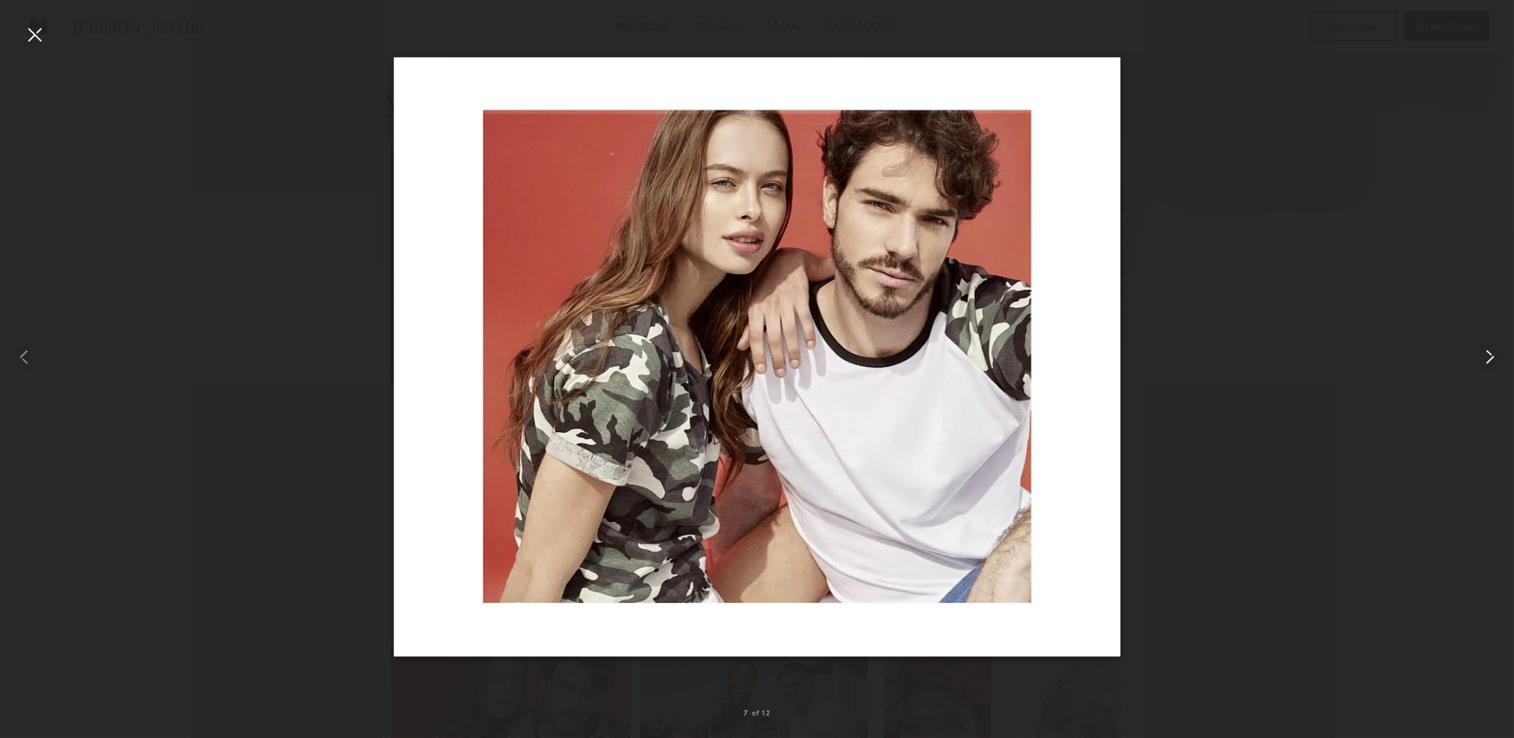
click at [1466, 362] on div at bounding box center [1483, 357] width 61 height 666
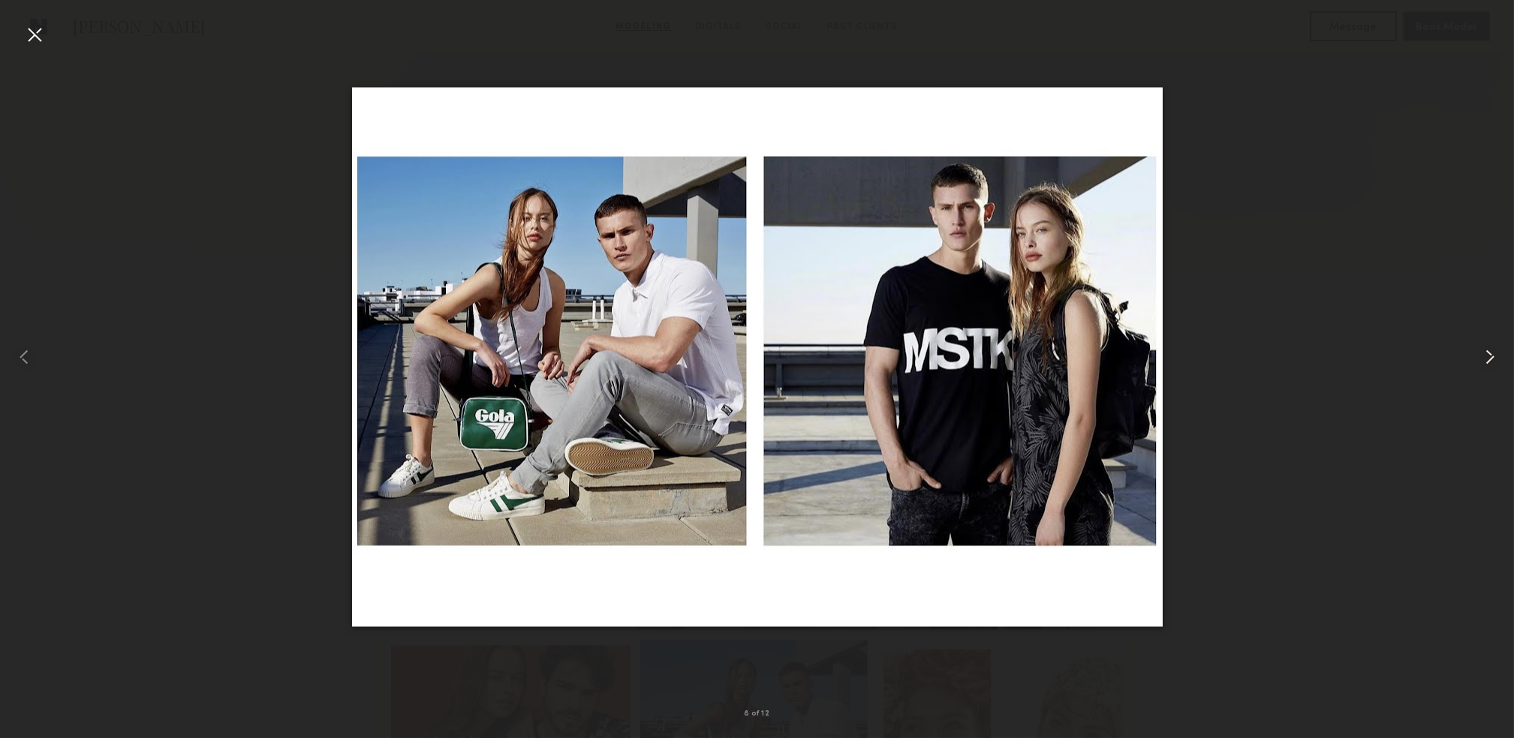
click at [1459, 364] on div at bounding box center [1483, 357] width 61 height 666
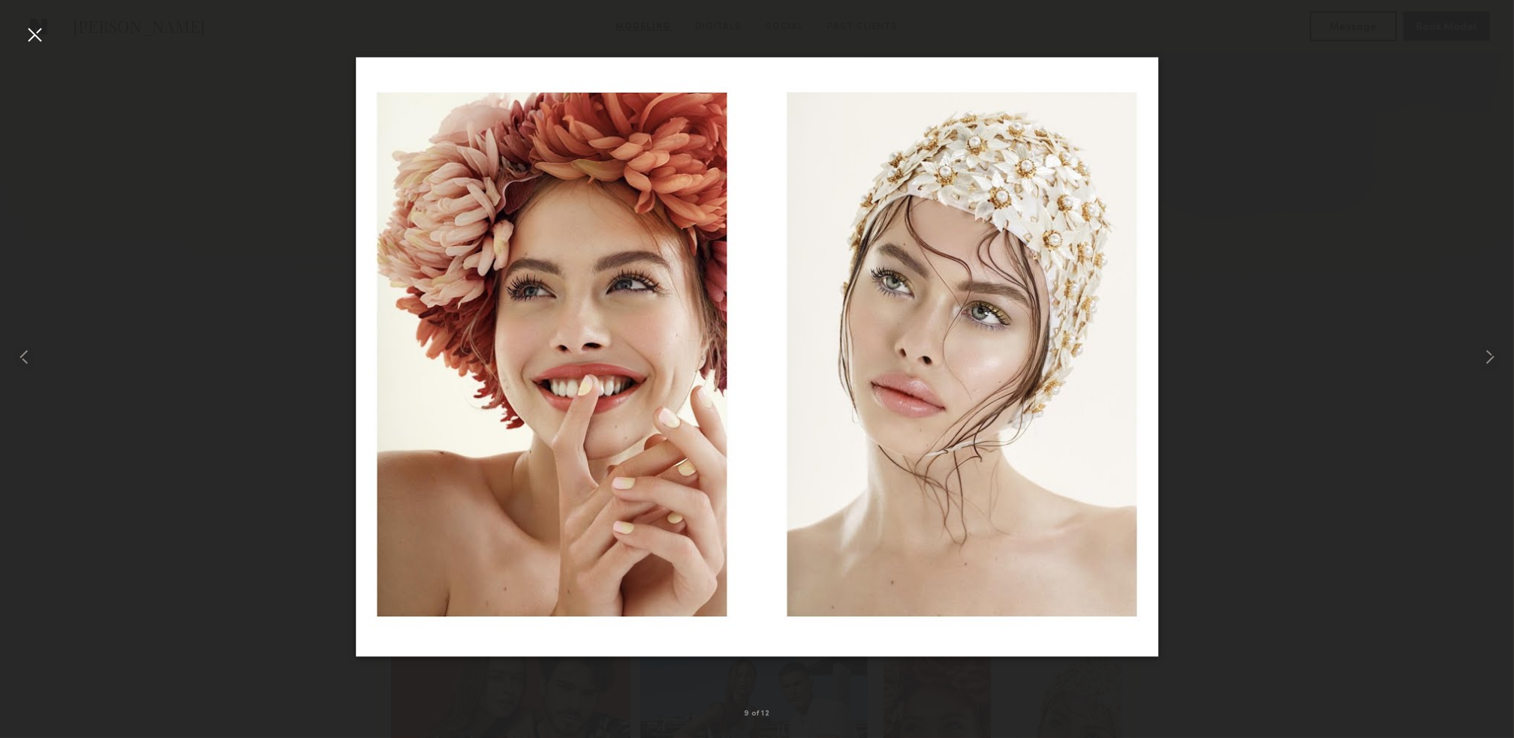
click at [1451, 367] on div at bounding box center [757, 357] width 1514 height 666
click at [1485, 362] on common-icon at bounding box center [1490, 357] width 24 height 24
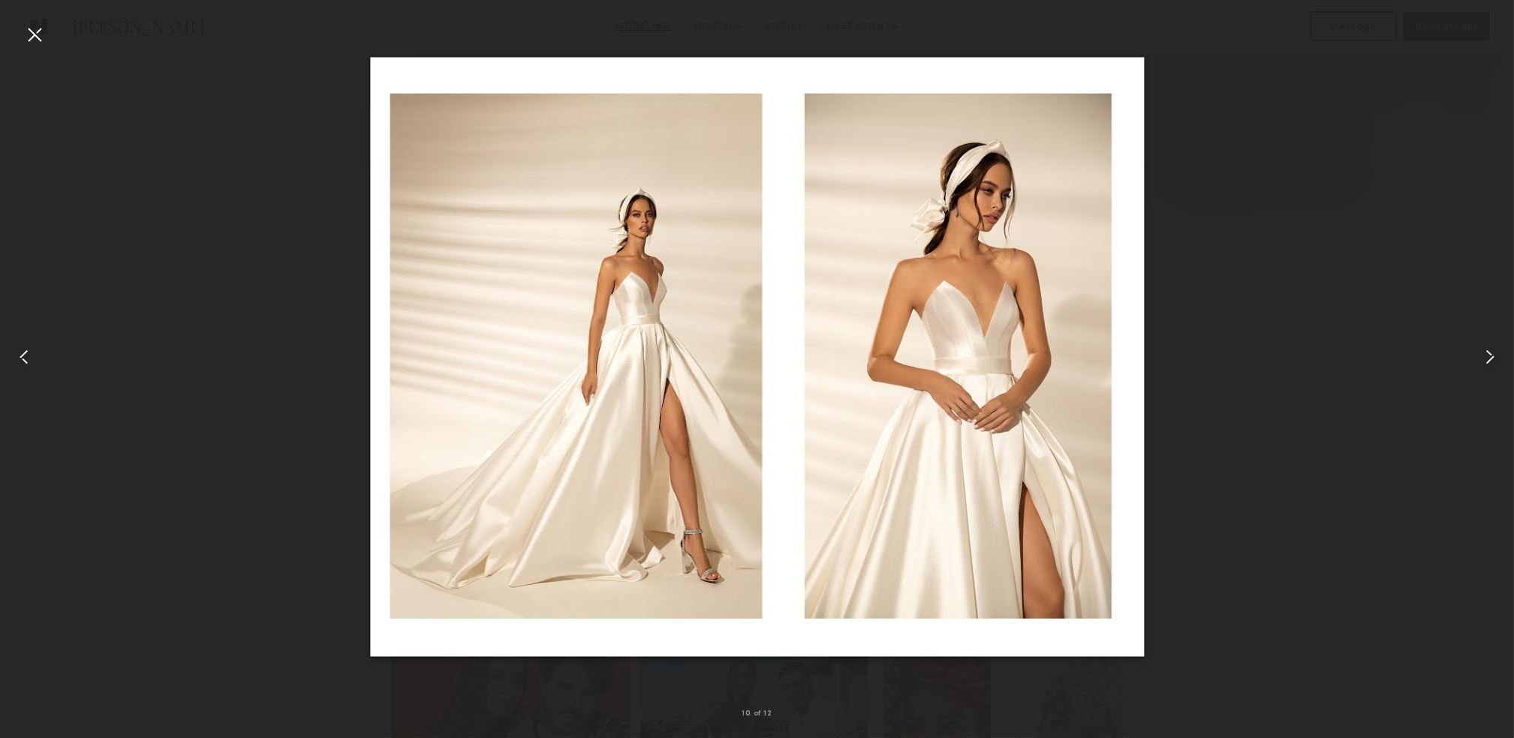
click at [1484, 362] on common-icon at bounding box center [1490, 357] width 24 height 24
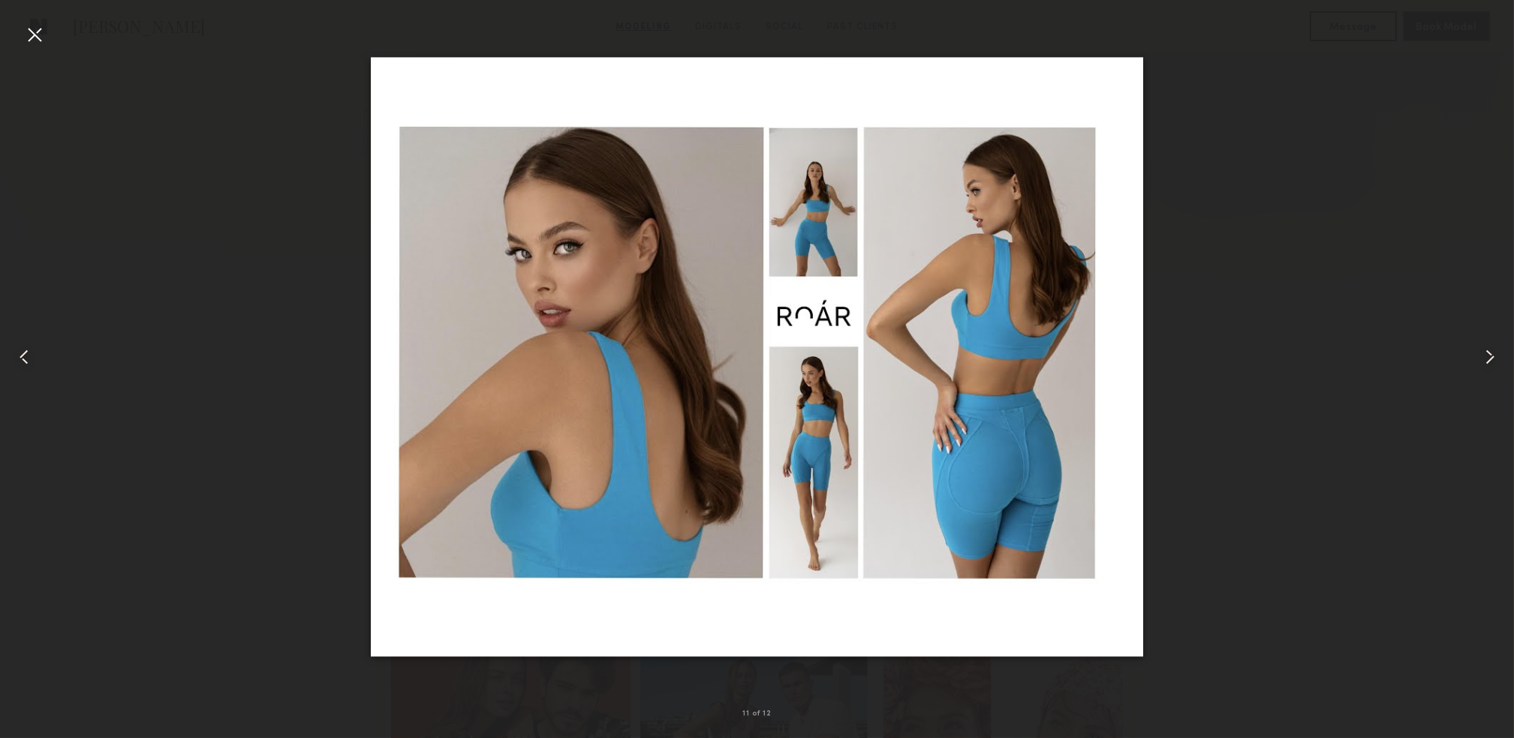
click at [1483, 362] on common-icon at bounding box center [1490, 357] width 24 height 24
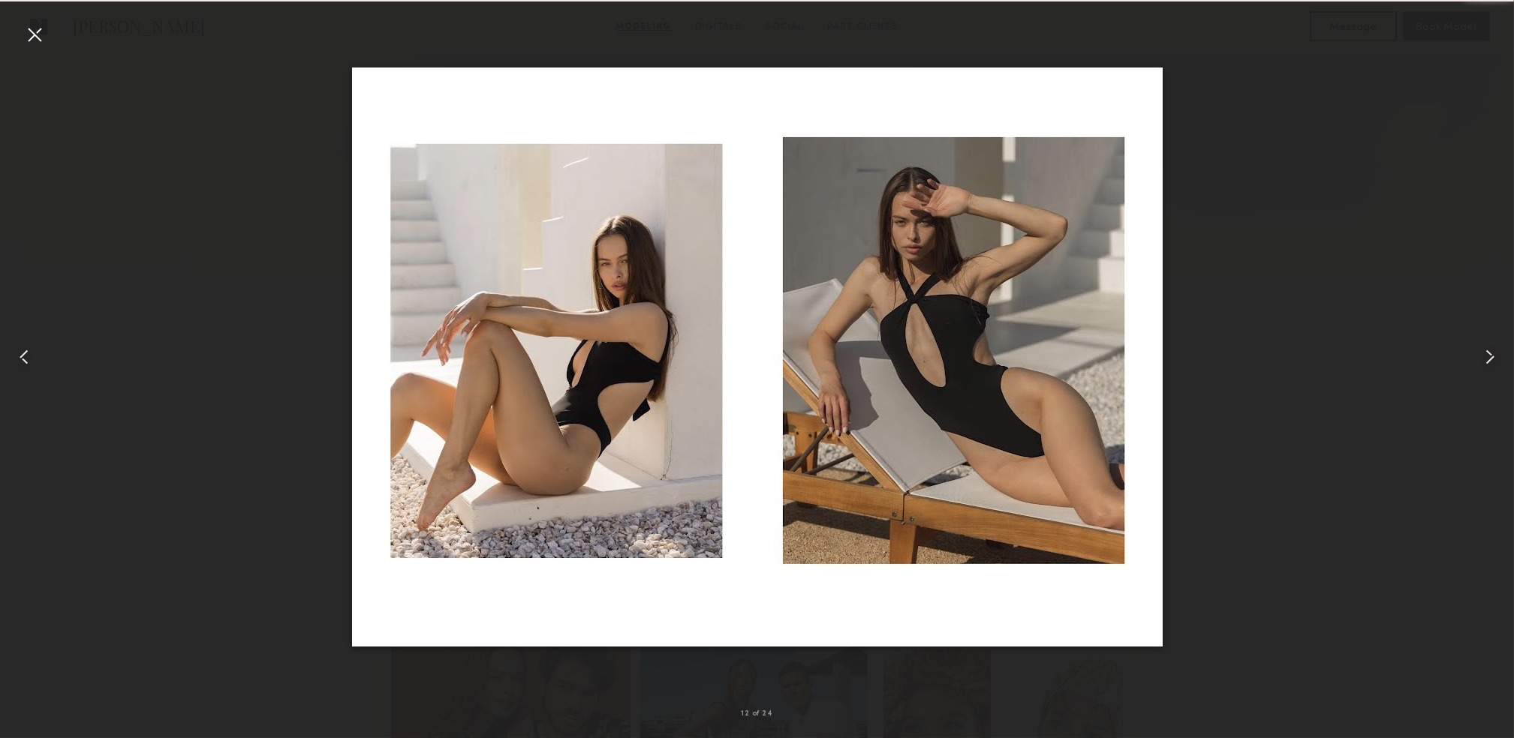
click at [1481, 366] on common-icon at bounding box center [1490, 357] width 24 height 24
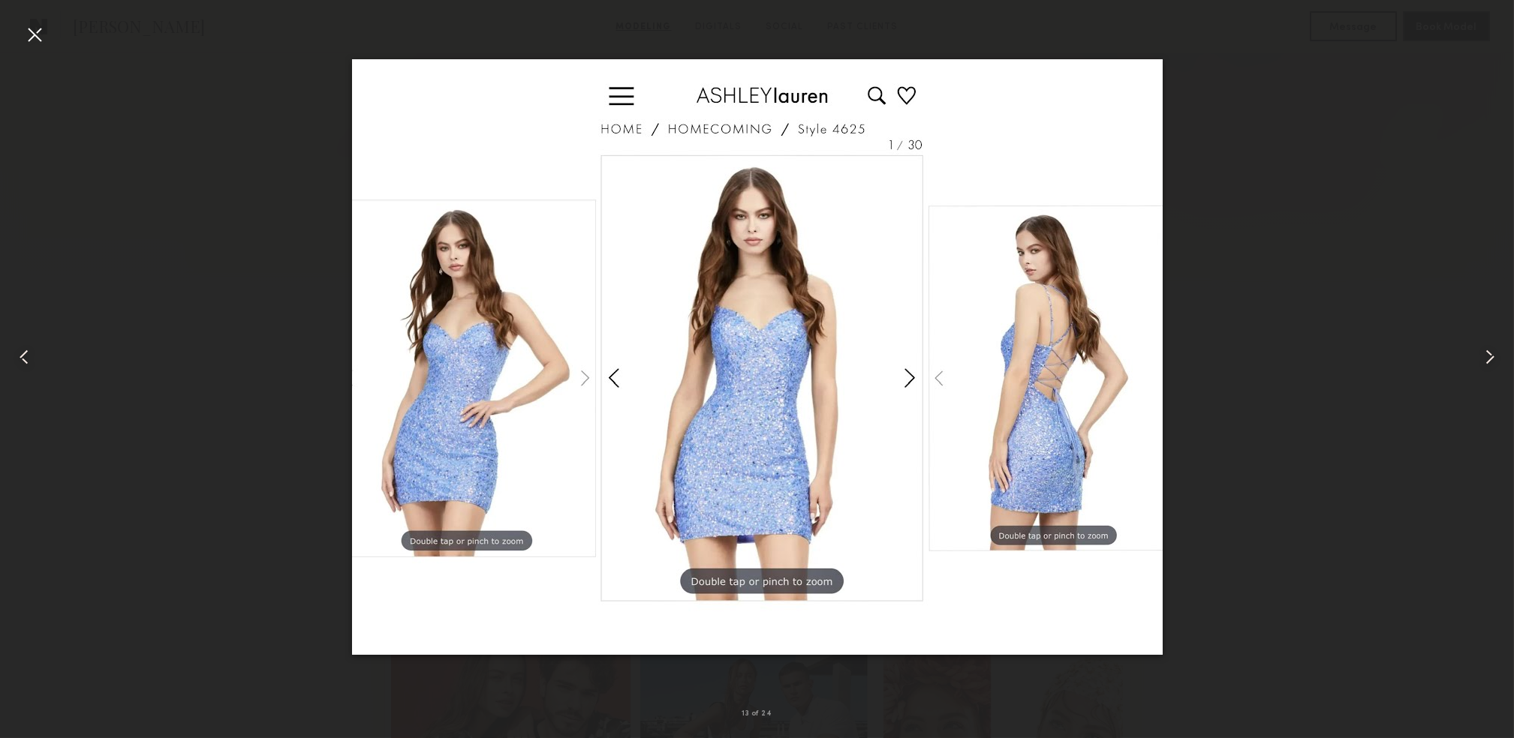
click at [1473, 367] on div at bounding box center [1483, 357] width 61 height 666
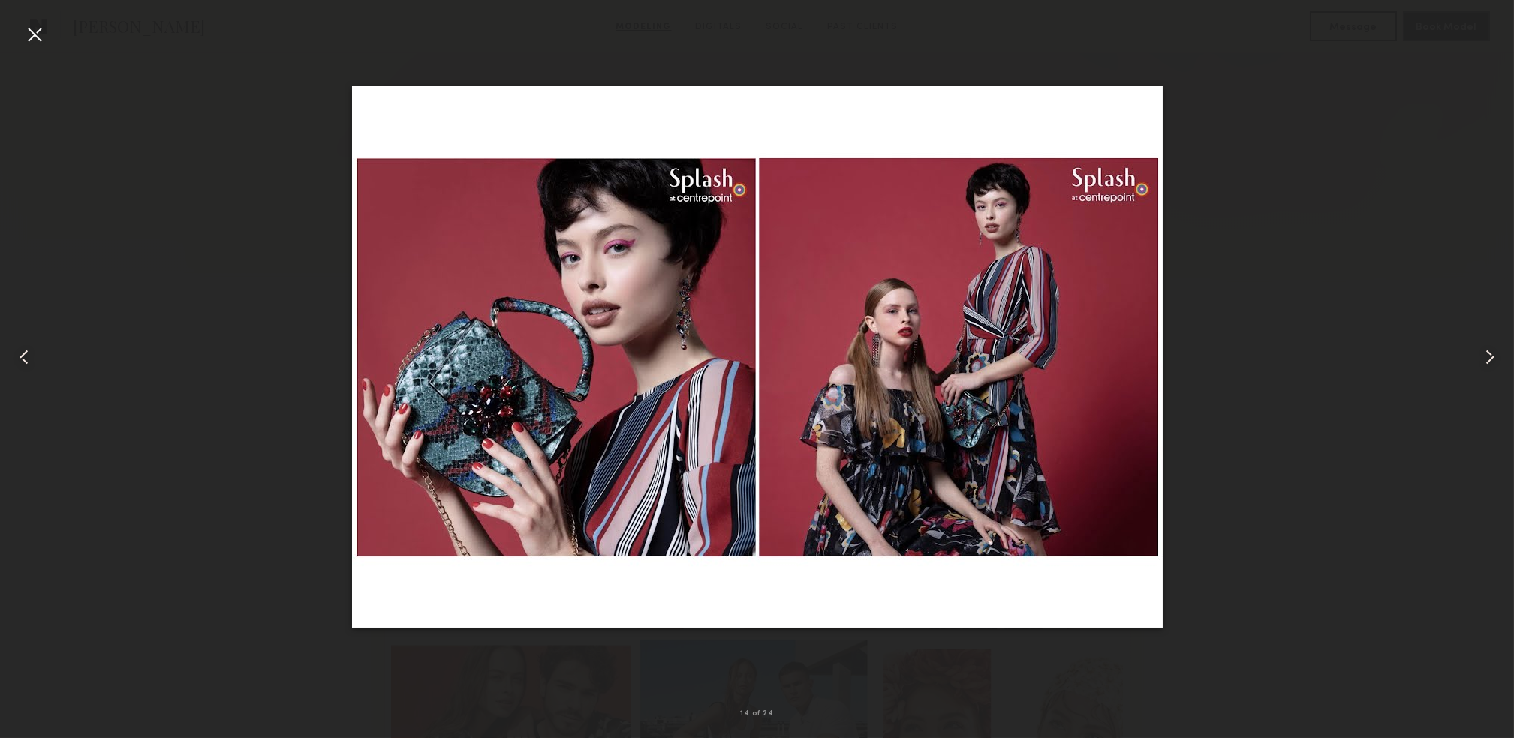
click at [1469, 367] on div at bounding box center [1483, 357] width 61 height 666
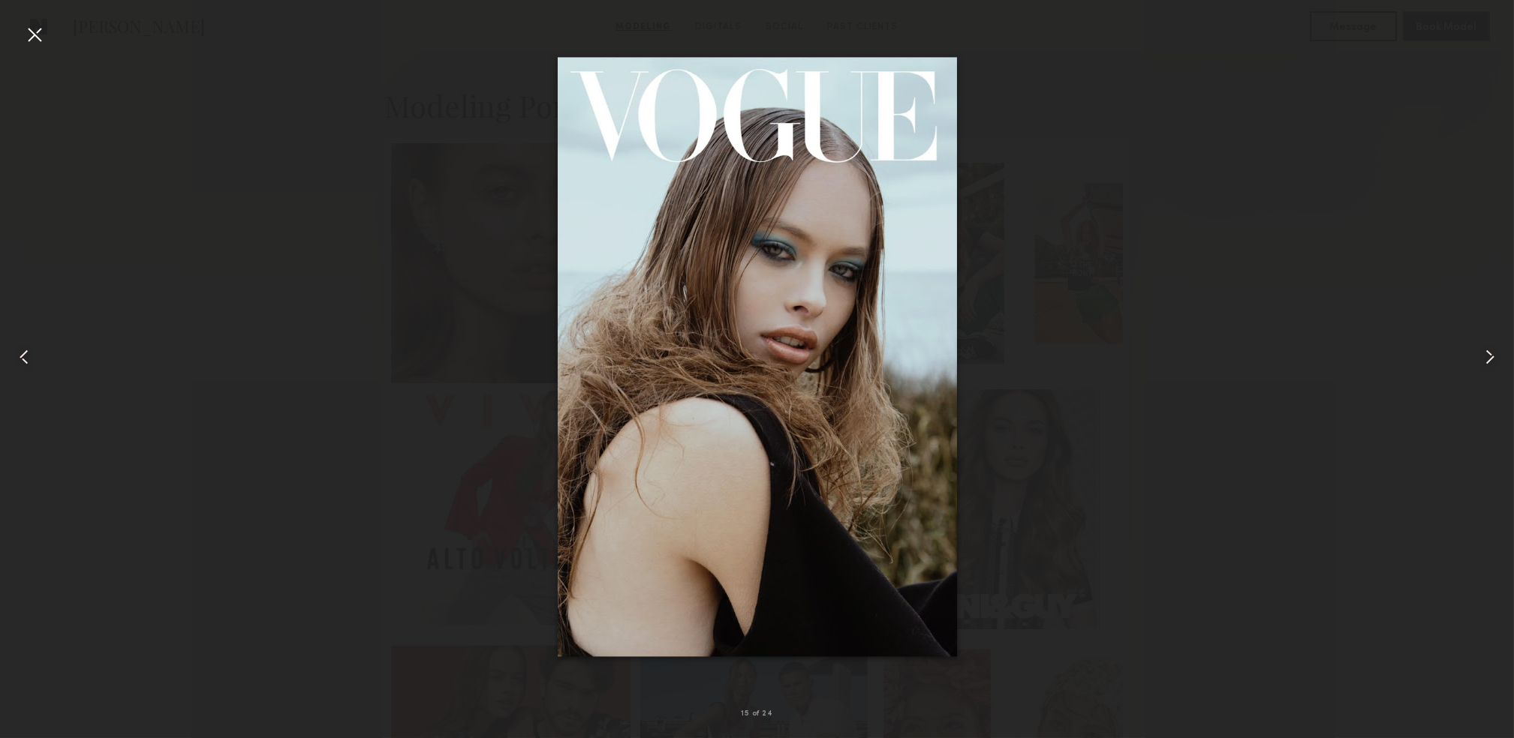
click at [1469, 367] on div at bounding box center [1483, 357] width 61 height 666
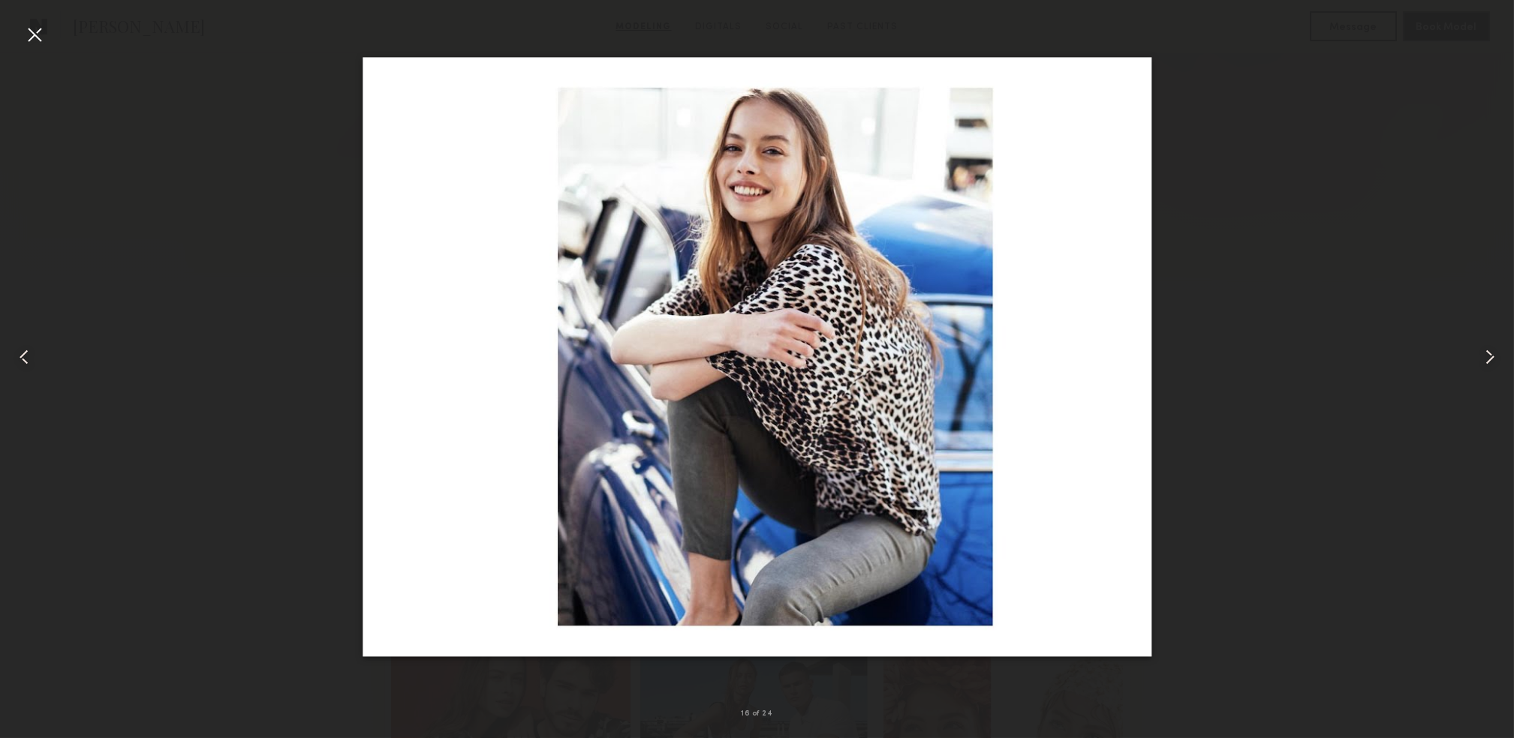
click at [1469, 367] on div at bounding box center [1483, 357] width 61 height 666
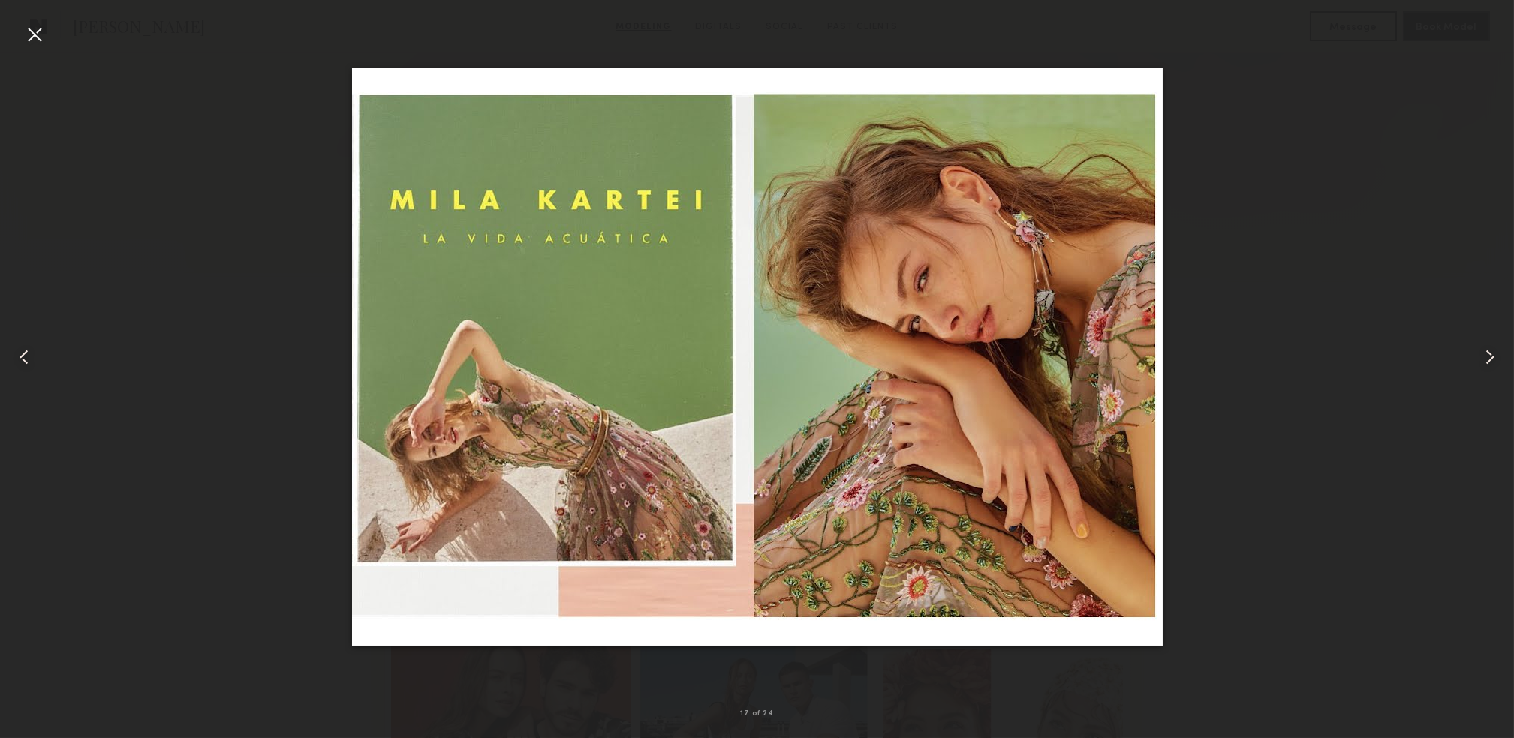
click at [1469, 367] on div at bounding box center [1483, 357] width 61 height 666
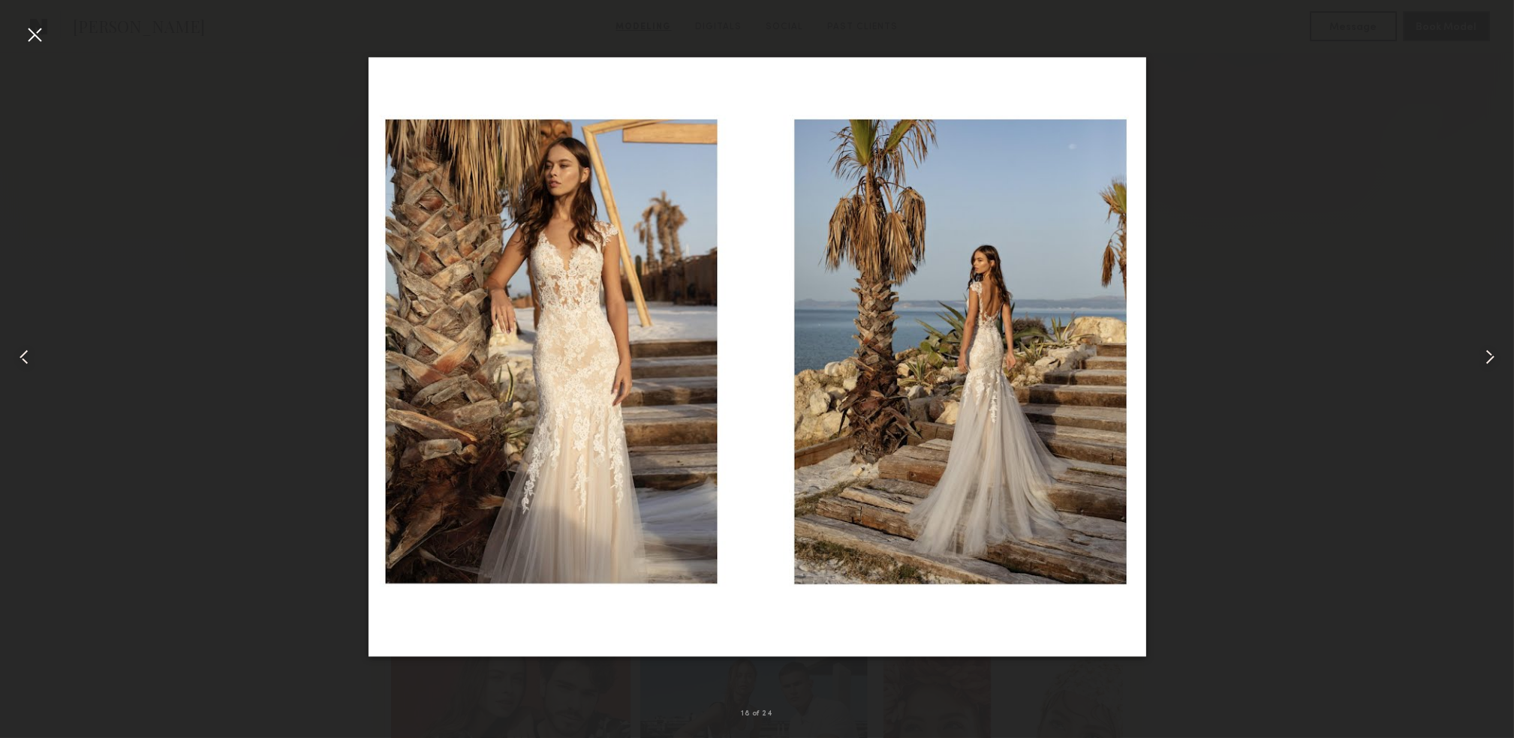
click at [1469, 368] on div at bounding box center [1483, 357] width 61 height 666
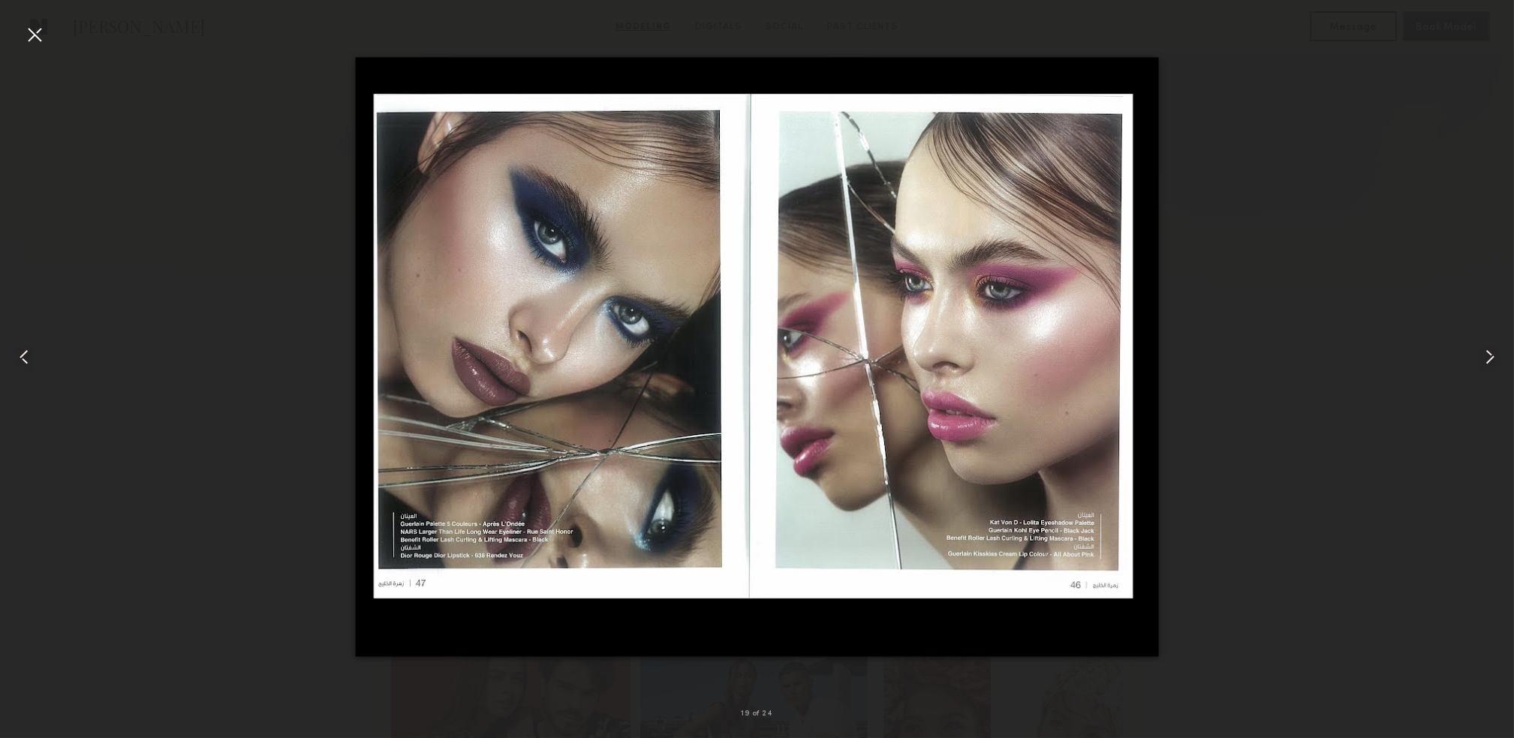
click at [1466, 369] on div at bounding box center [1483, 357] width 61 height 666
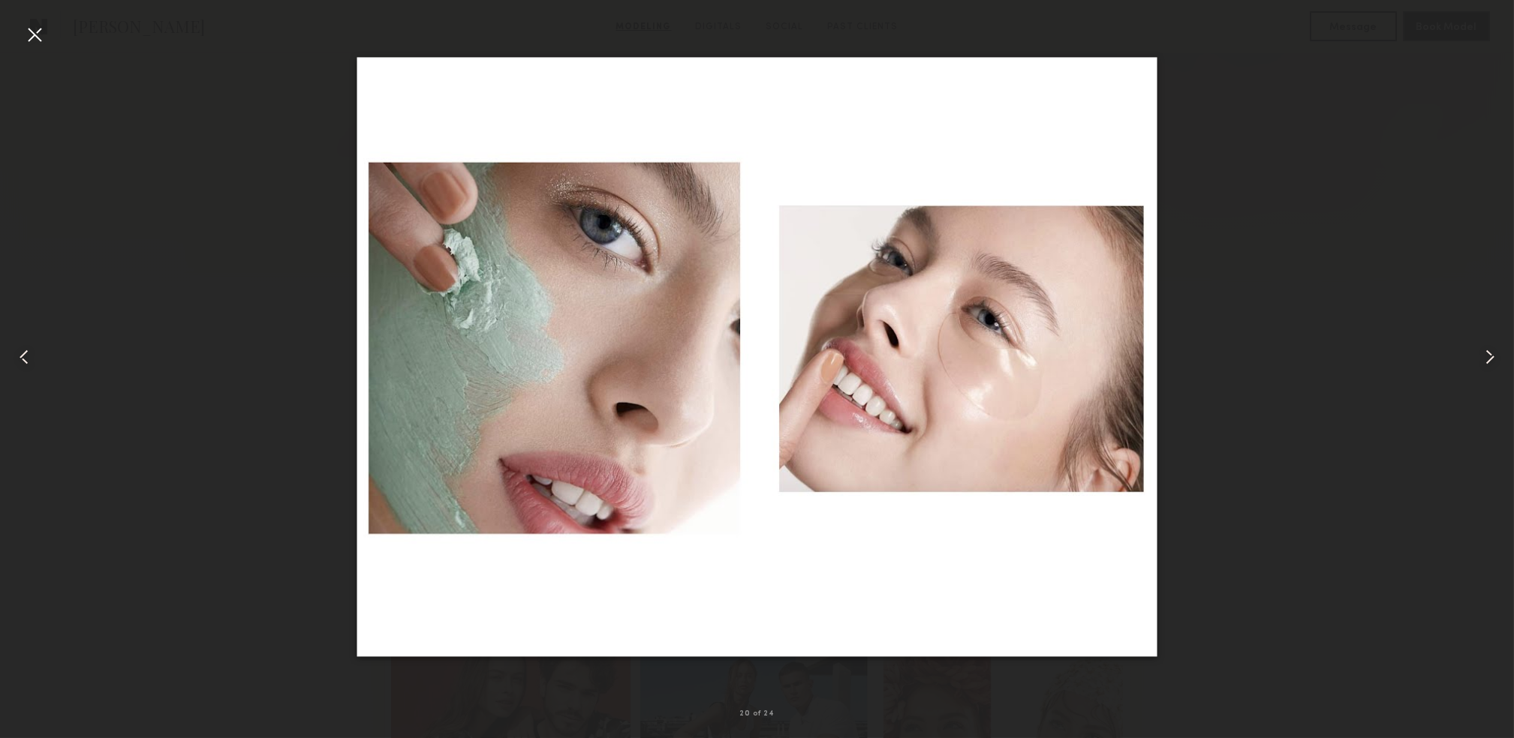
click at [1466, 369] on div at bounding box center [1483, 357] width 61 height 666
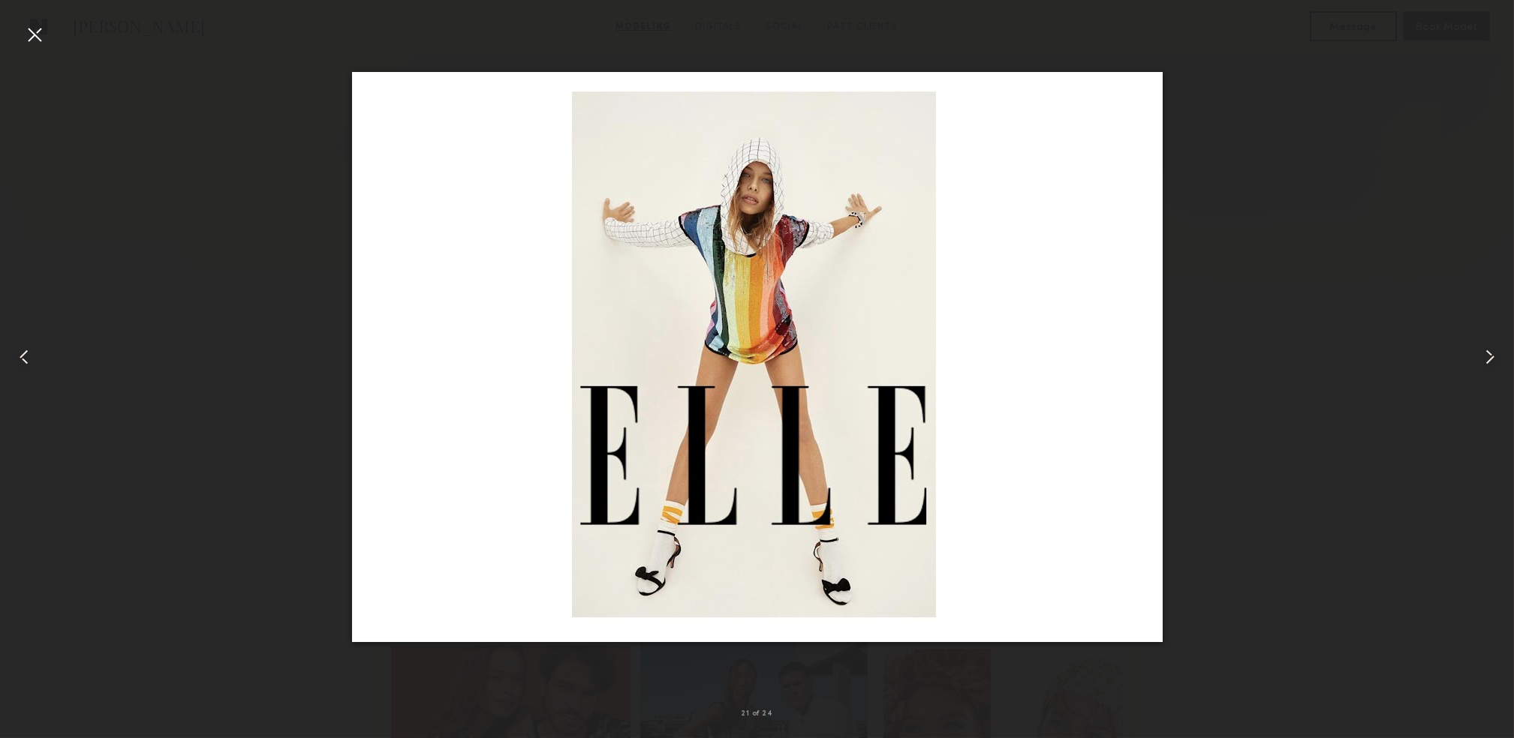
click at [1466, 369] on div at bounding box center [1483, 357] width 61 height 666
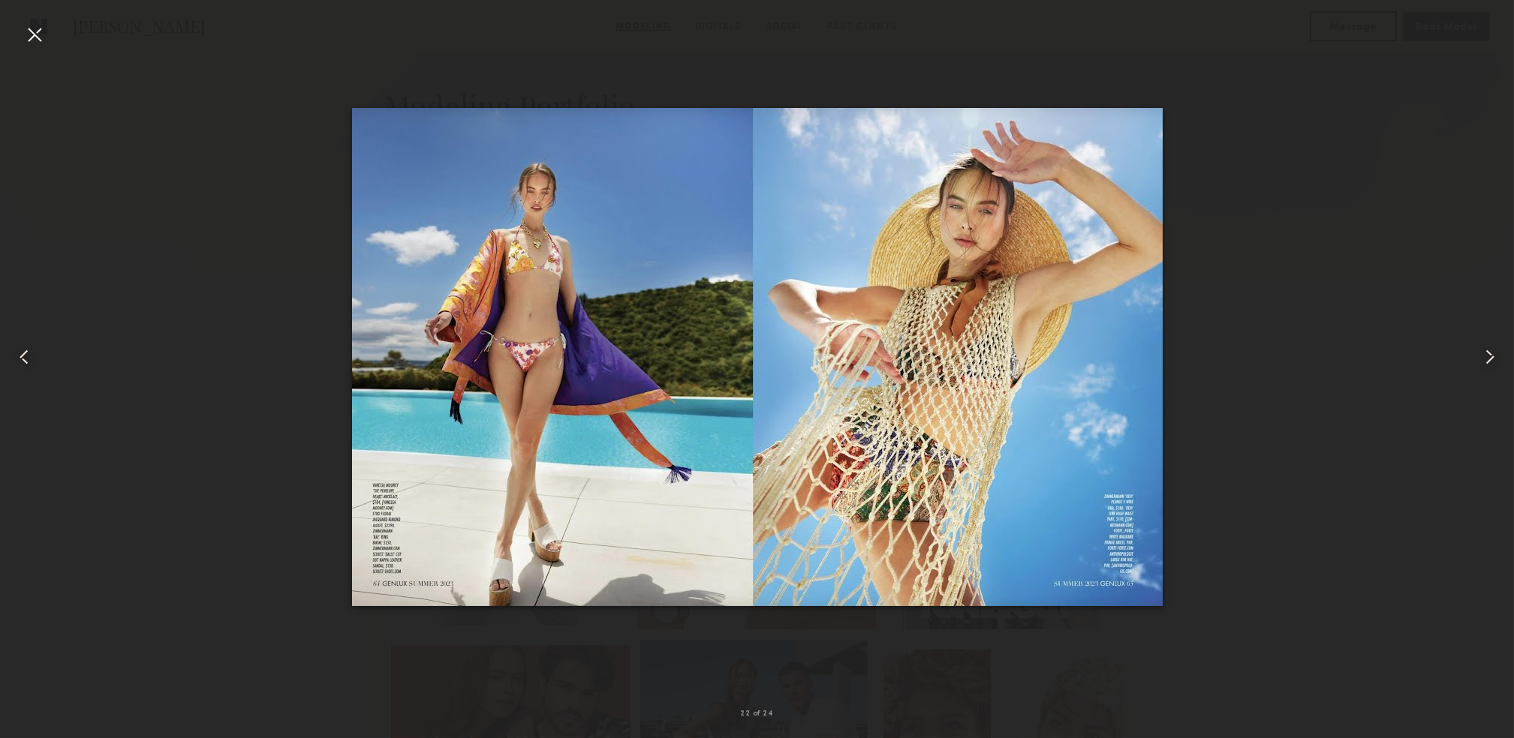
click at [1466, 369] on div at bounding box center [1483, 357] width 61 height 666
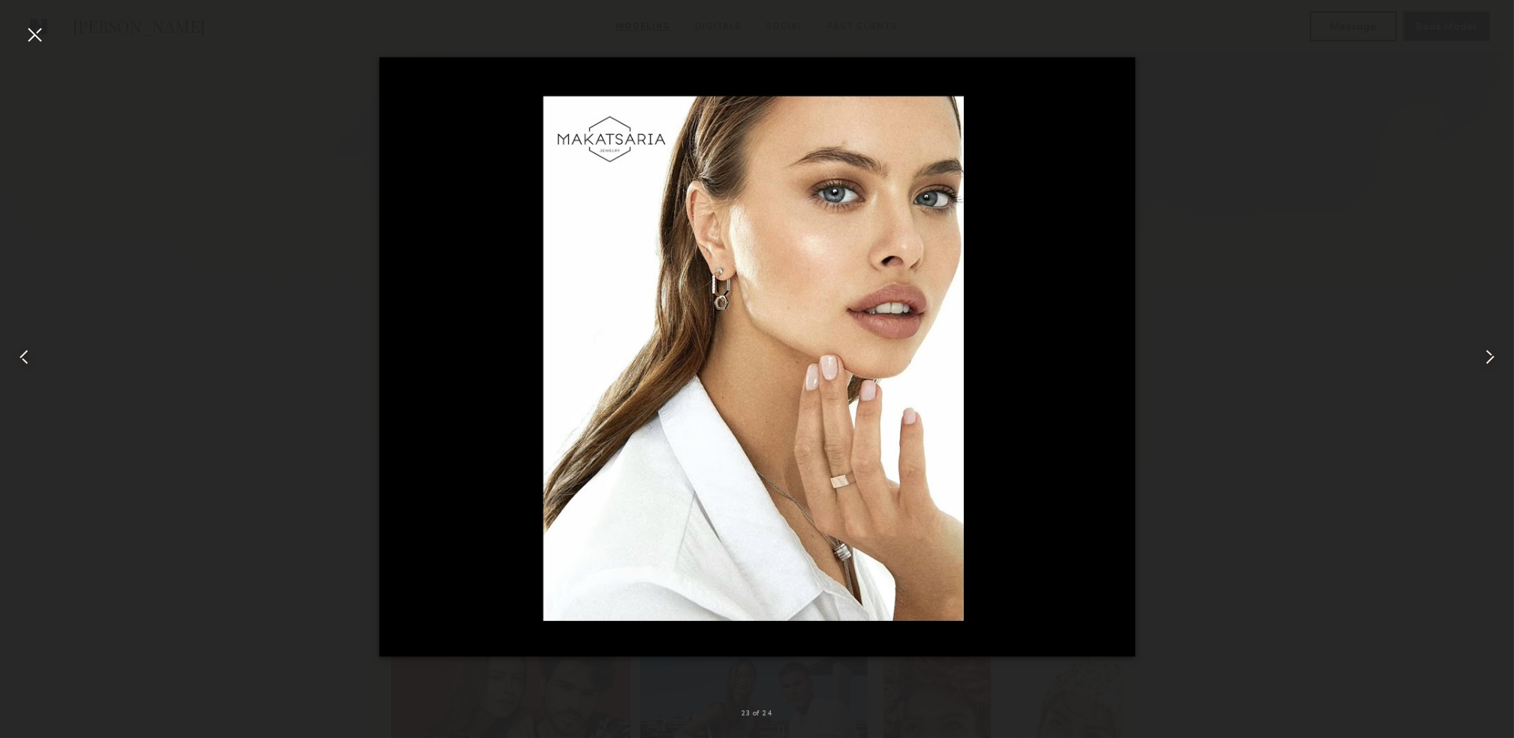
click at [1466, 369] on div at bounding box center [1483, 357] width 61 height 666
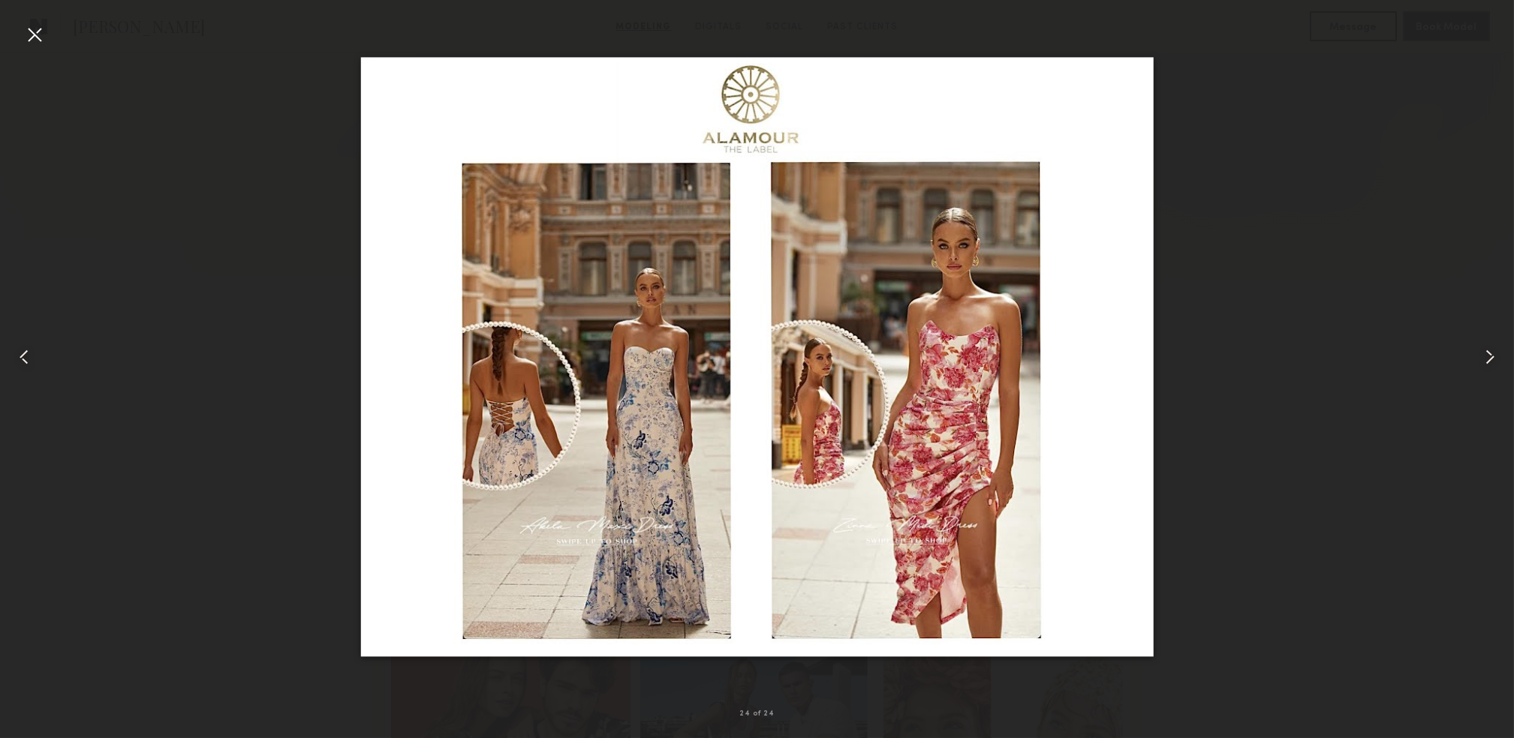
click at [1466, 369] on div at bounding box center [1483, 357] width 61 height 666
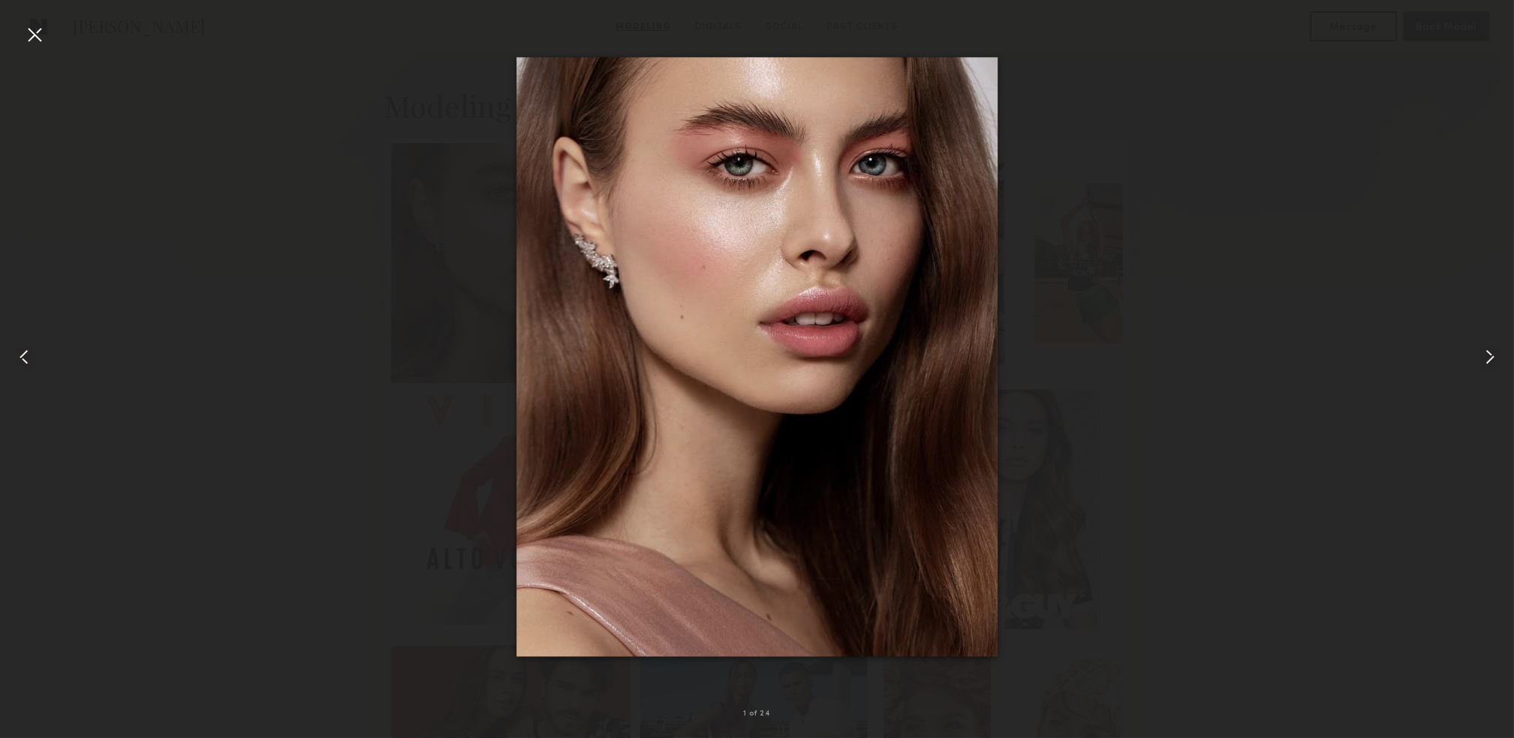
click at [1466, 369] on div at bounding box center [1483, 357] width 61 height 666
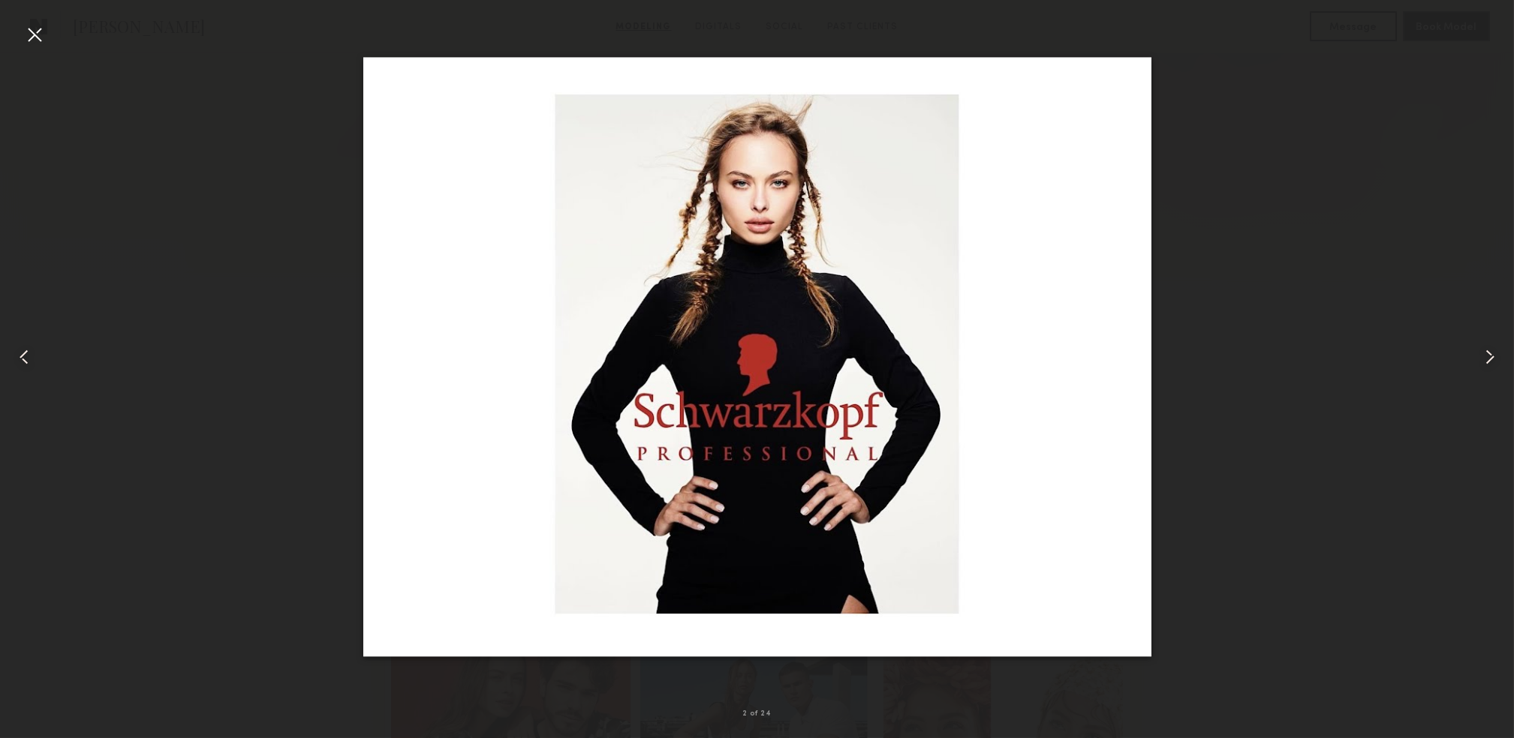
click at [1466, 369] on div at bounding box center [1483, 357] width 61 height 666
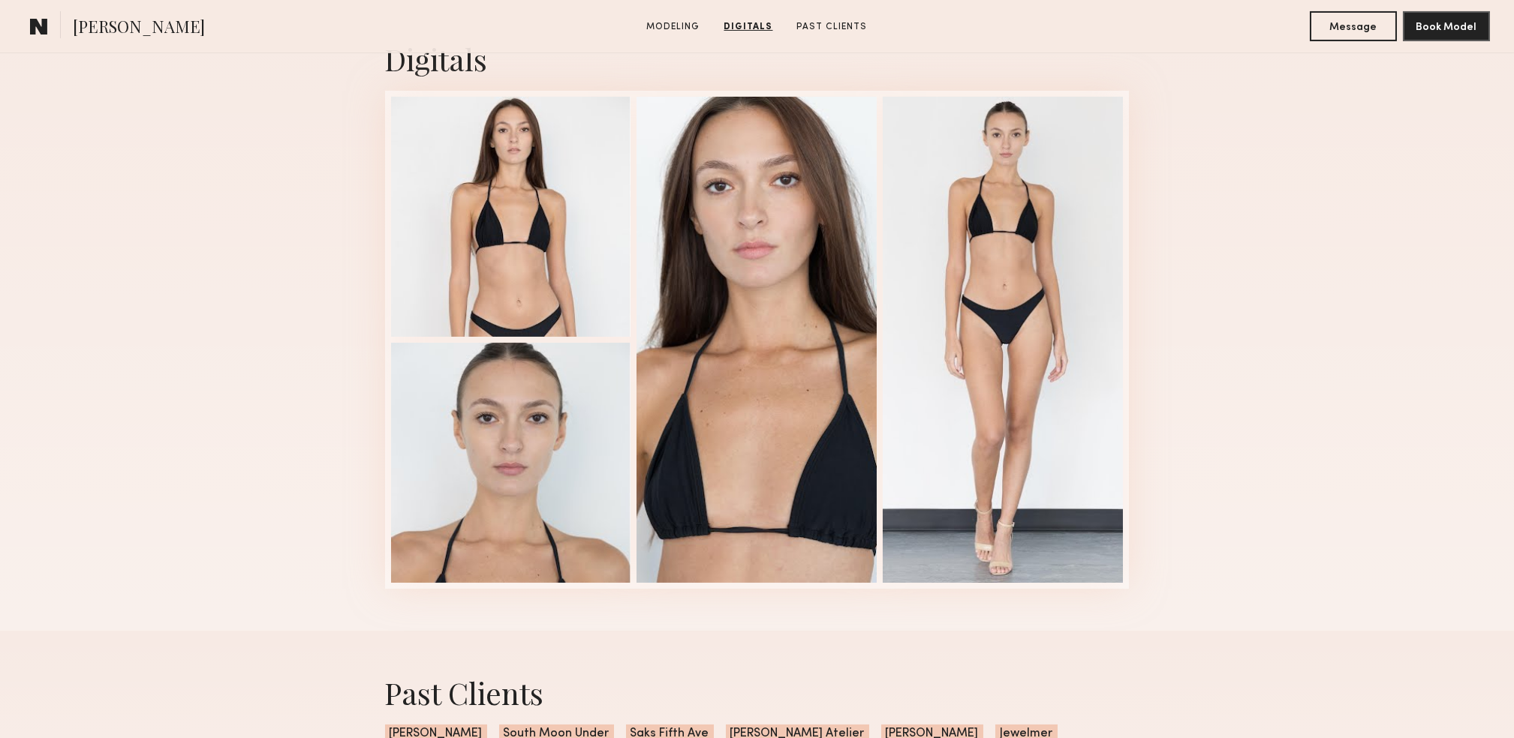
scroll to position [1301, 0]
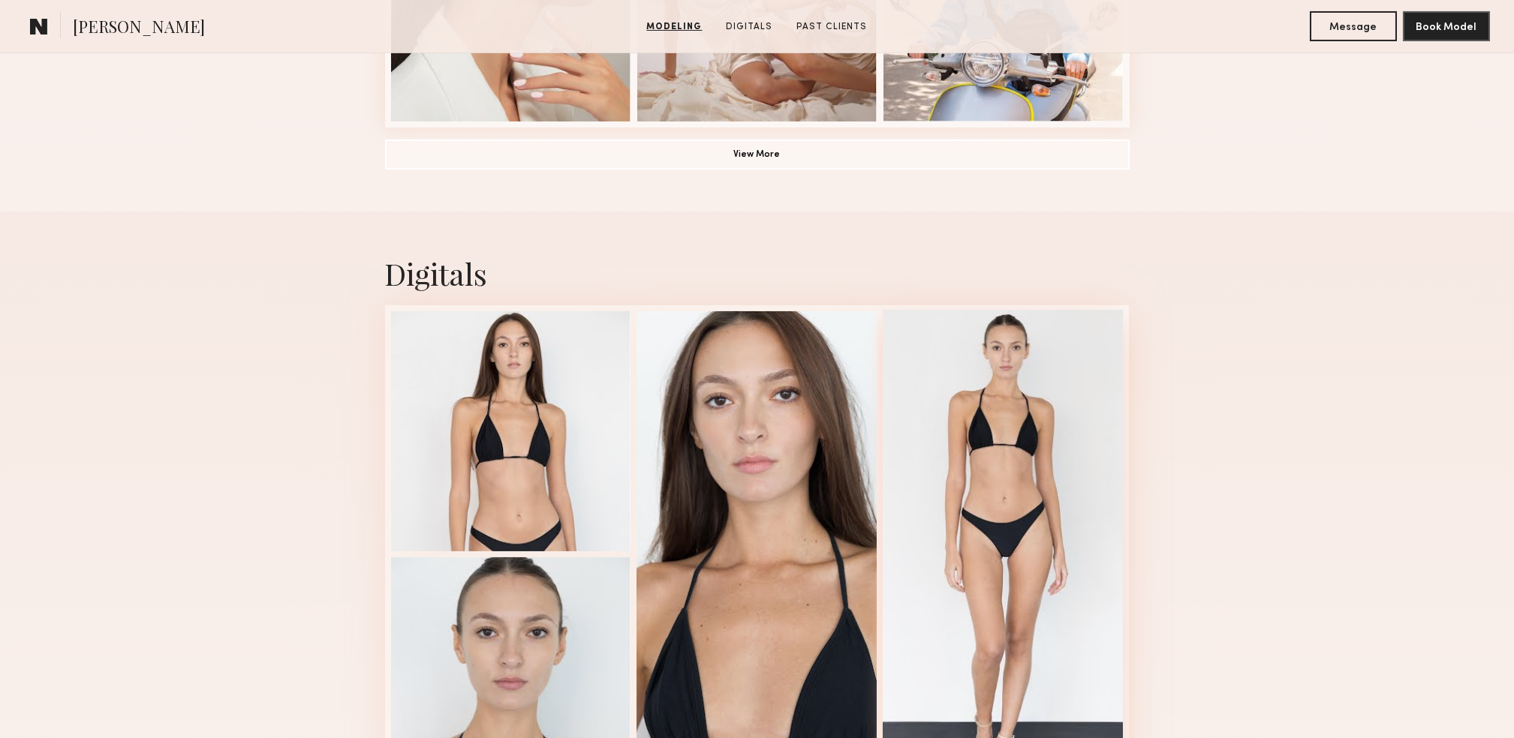
click at [1009, 484] on div at bounding box center [1003, 553] width 240 height 486
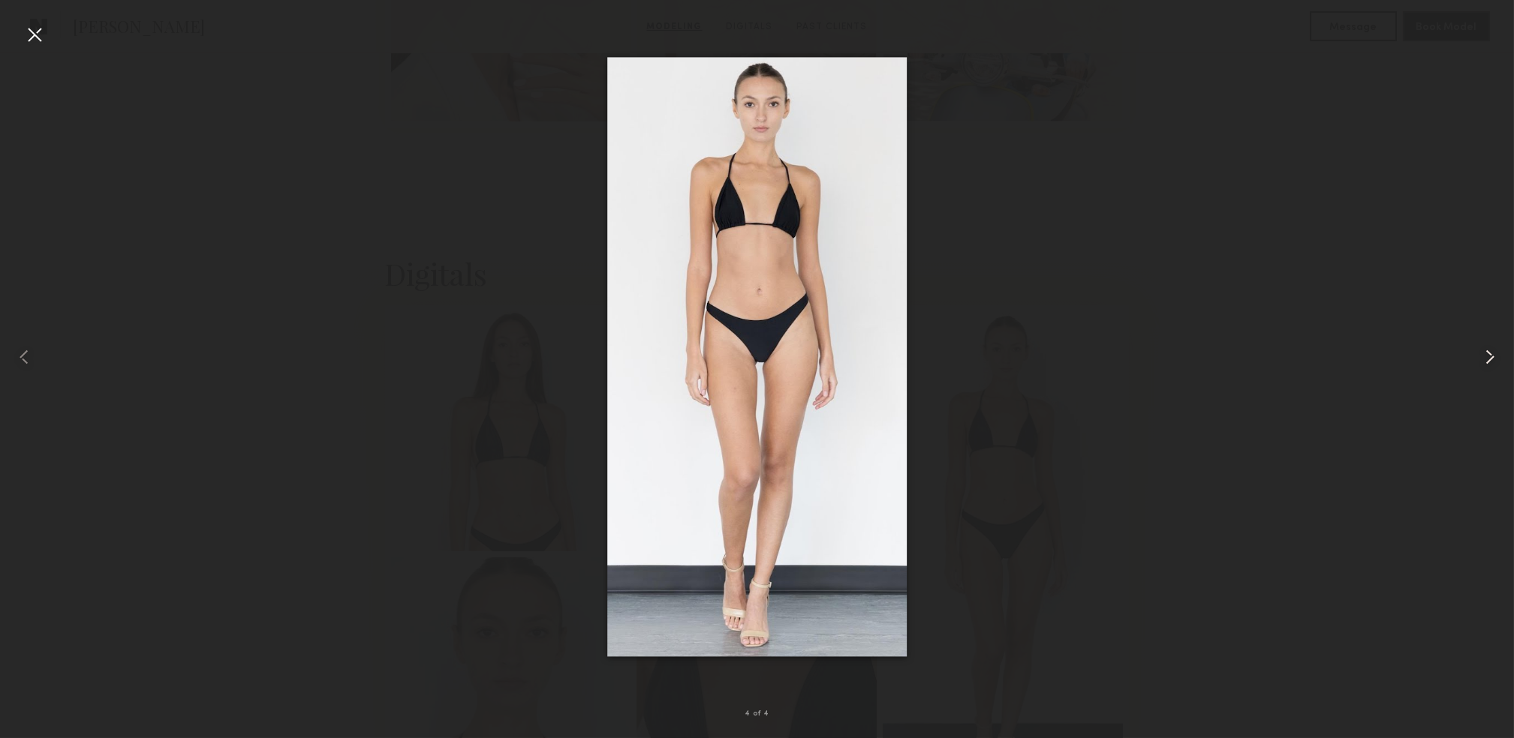
click at [1493, 355] on common-icon at bounding box center [1490, 357] width 24 height 24
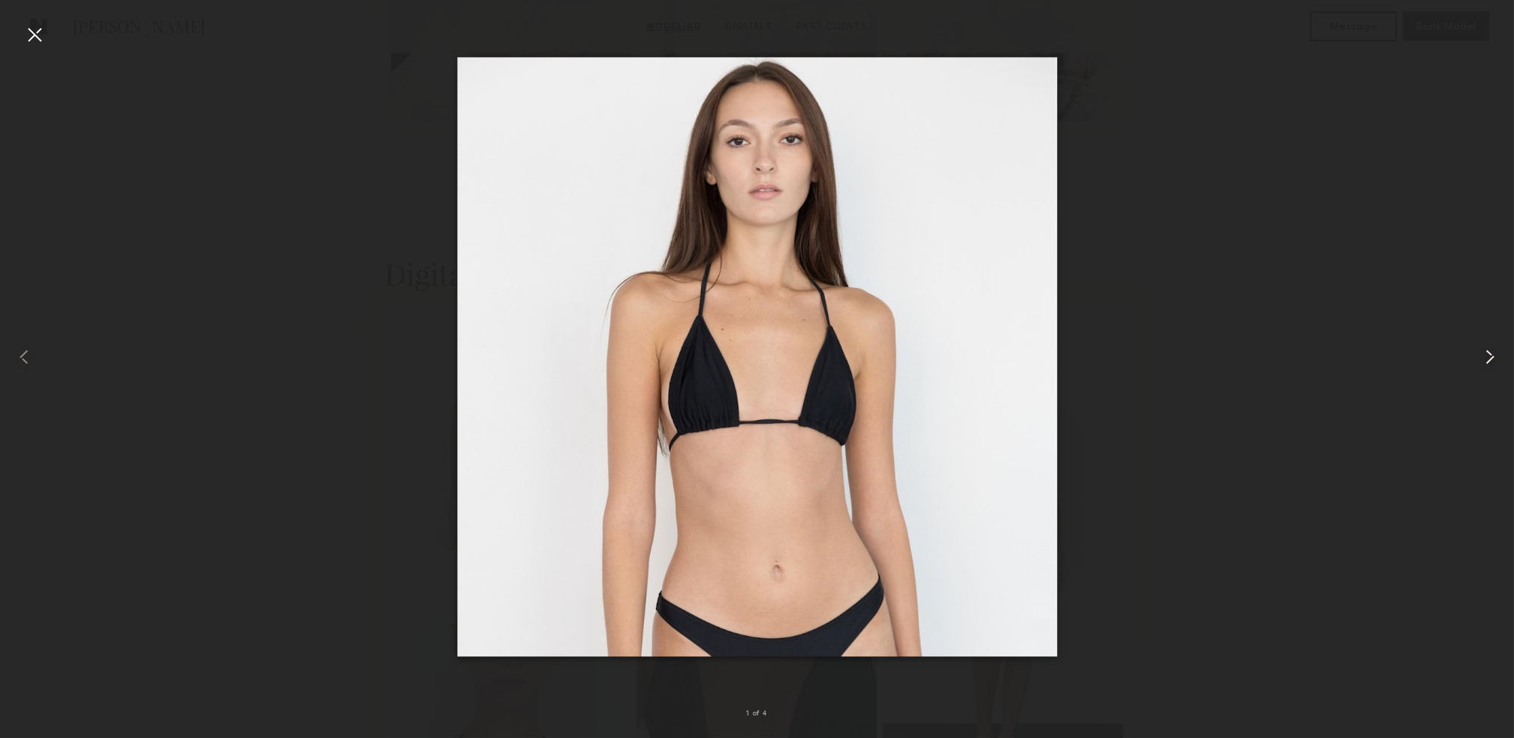
click at [1493, 355] on common-icon at bounding box center [1490, 357] width 24 height 24
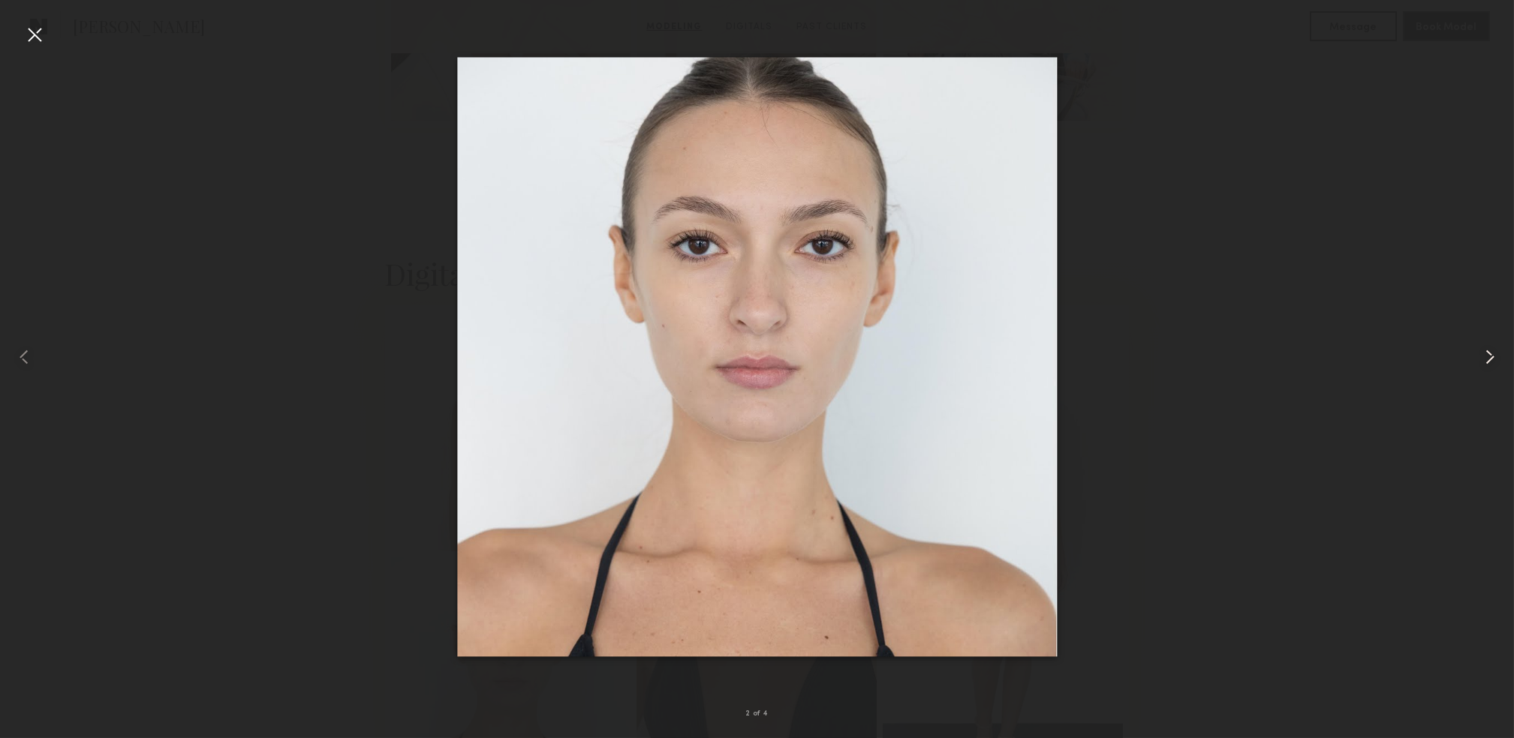
click at [1493, 355] on common-icon at bounding box center [1490, 357] width 24 height 24
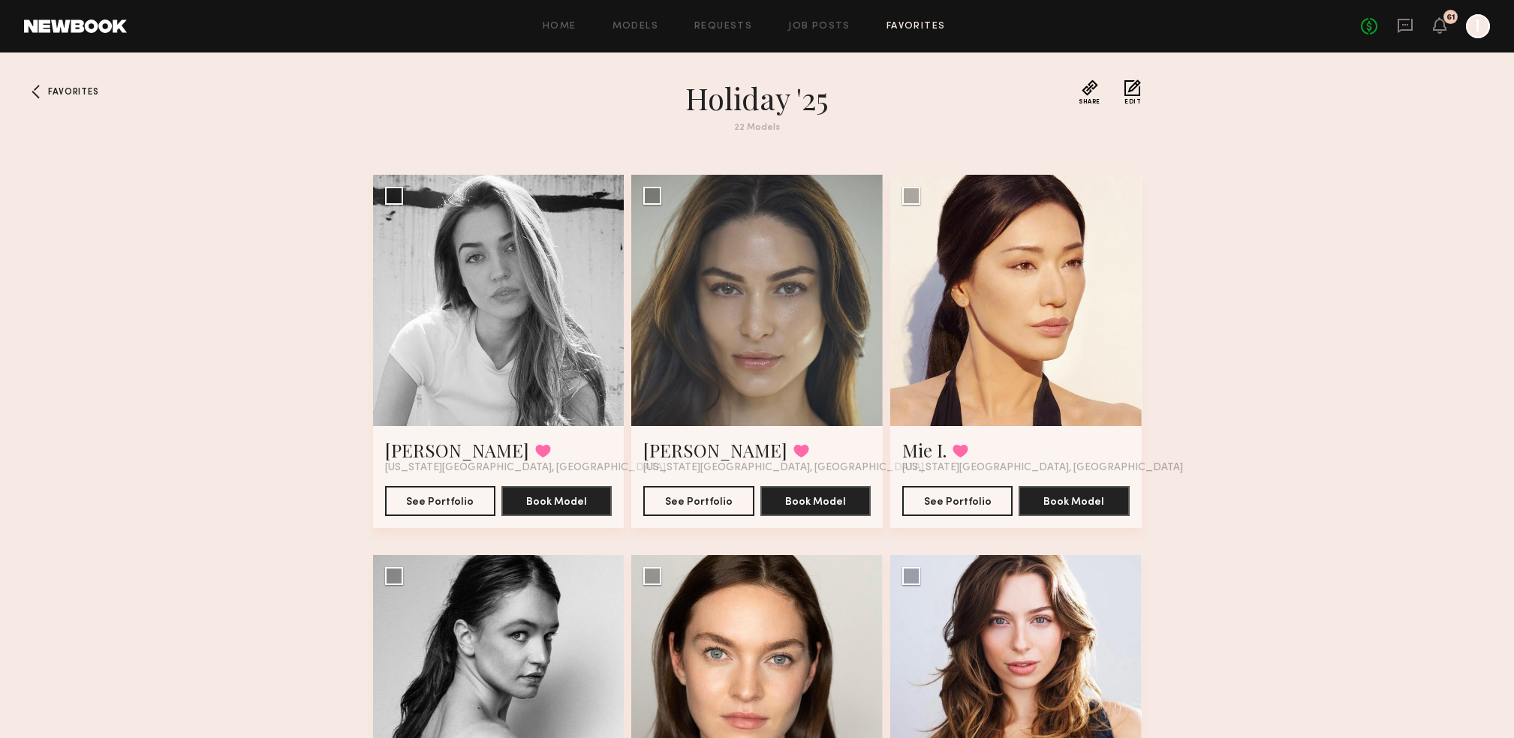
scroll to position [1501, 0]
